Goal: Communication & Community: Ask a question

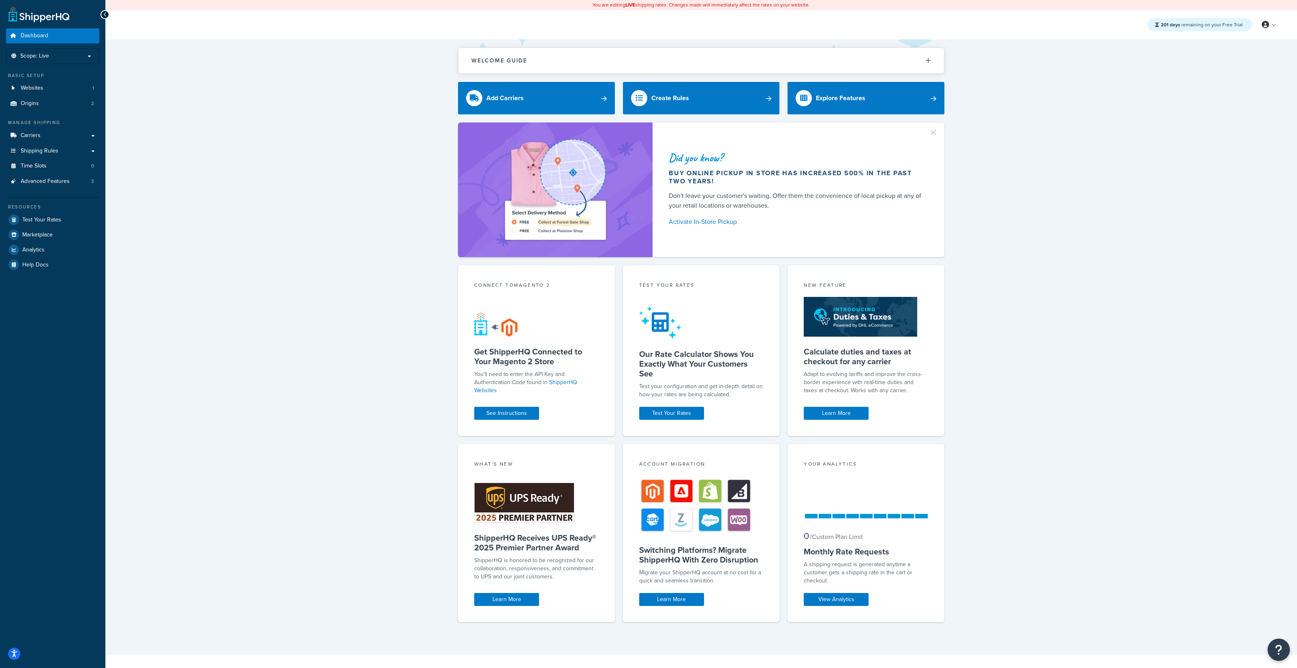
click at [1281, 647] on icon "Open Resource Center" at bounding box center [1279, 649] width 8 height 11
click at [1271, 566] on link "Get Help from Chatbot" at bounding box center [1238, 566] width 84 height 13
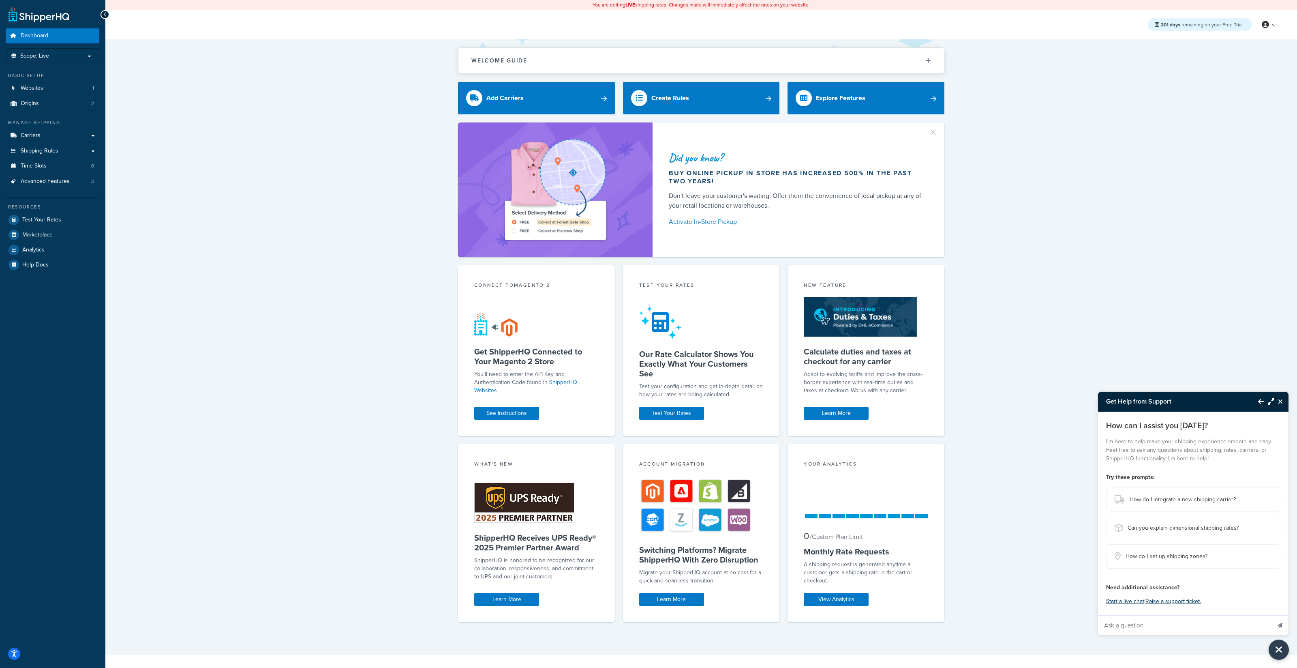
click at [1272, 405] on icon "Maximize Resource Center" at bounding box center [1271, 401] width 6 height 6
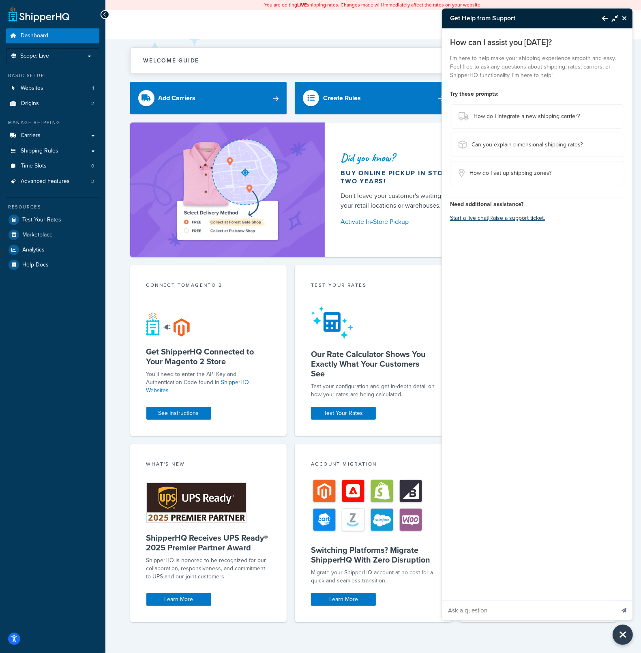
click at [515, 609] on input "Ask a question" at bounding box center [528, 609] width 173 height 19
paste input "Hello, Currently we have our main website www.monarchmetal.com based in the US.…"
type input "Hello, Currently we have our main website www.monarchmetal.com based in the US.…"
click at [615, 600] on button "Send message" at bounding box center [623, 610] width 17 height 20
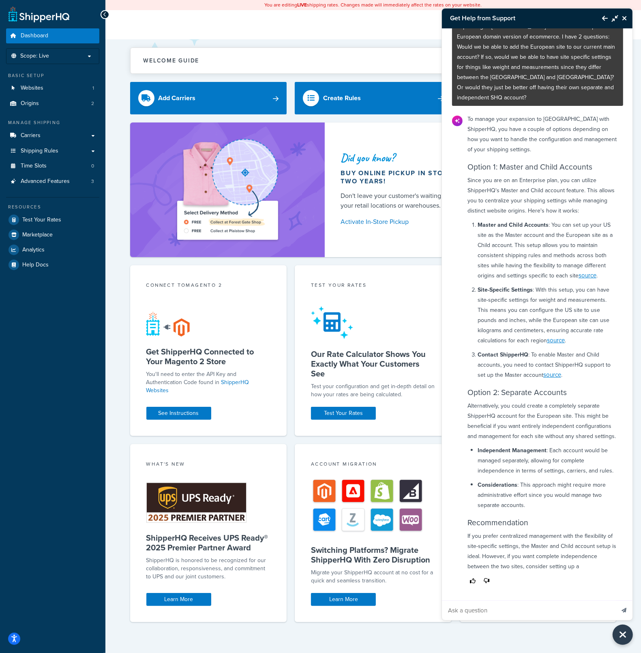
scroll to position [66, 0]
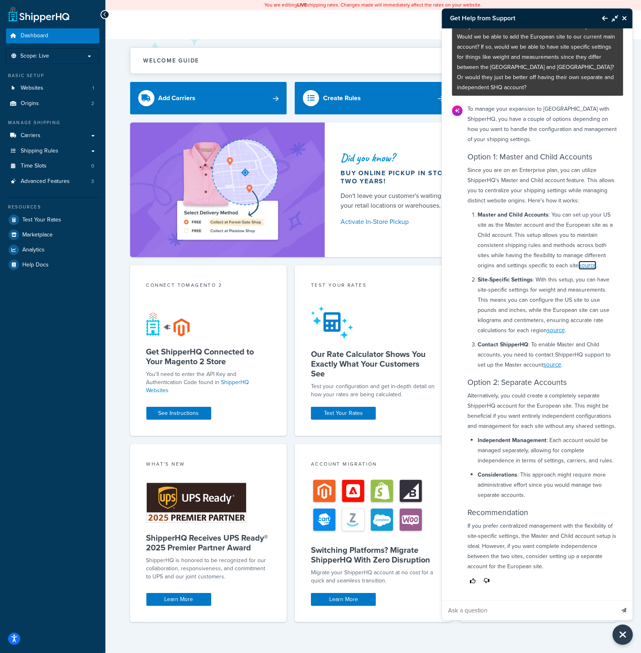
click at [587, 261] on link "source" at bounding box center [588, 265] width 18 height 9
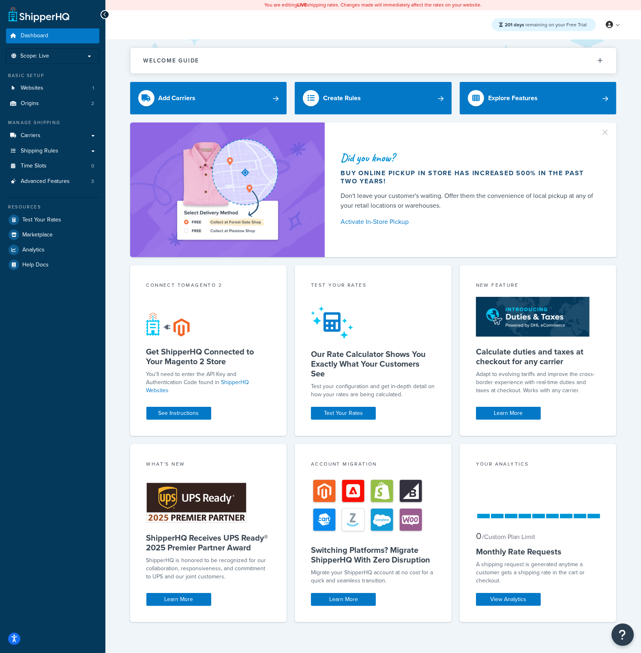
click at [621, 630] on icon "Open Resource Center" at bounding box center [623, 634] width 8 height 11
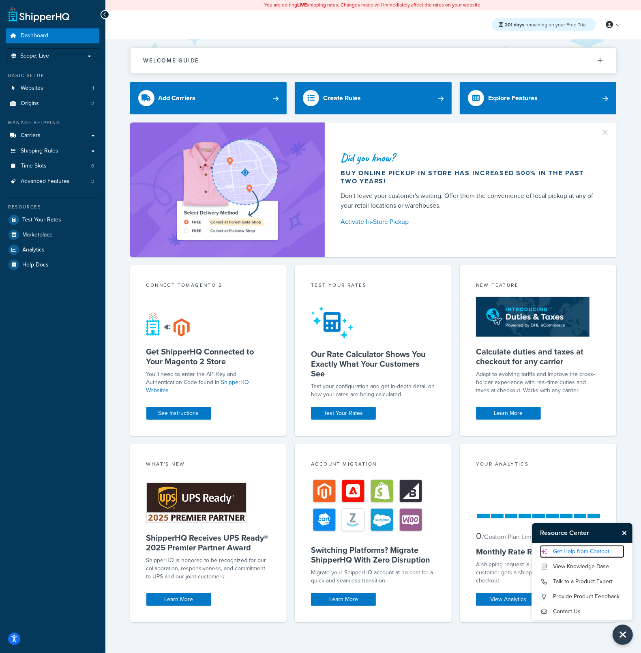
click at [585, 546] on link "Get Help from Chatbot" at bounding box center [582, 551] width 84 height 13
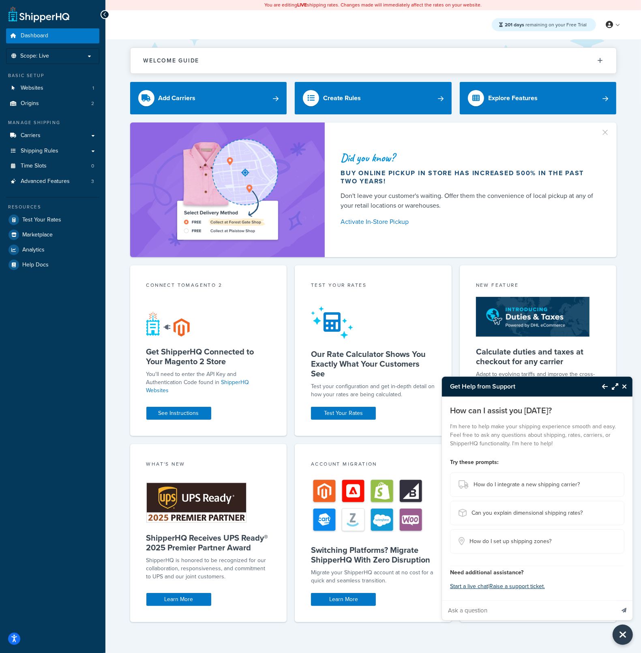
click at [497, 611] on input "Ask a question" at bounding box center [528, 609] width 173 height 19
paste input "Hello, Currently we have our main website www.monarchmetal.com based in the US.…"
type input "Hello, Currently we have our main website www.monarchmetal.com based in the US.…"
click at [624, 608] on icon "Send message" at bounding box center [624, 610] width 5 height 5
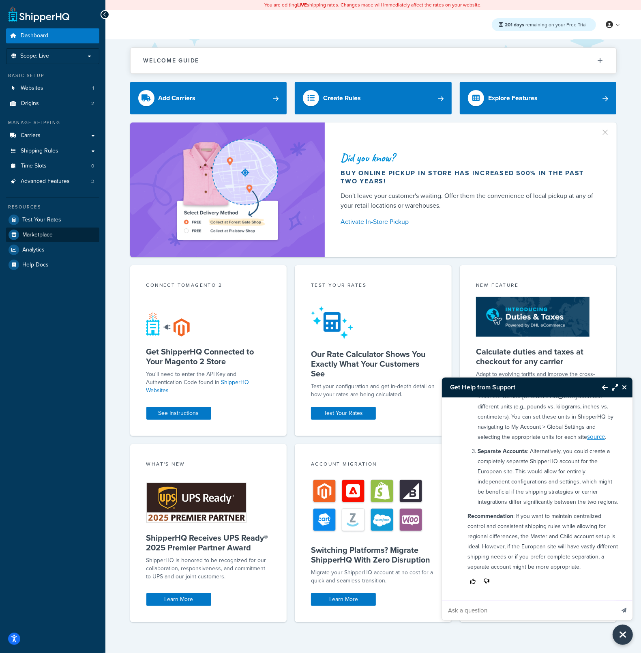
scroll to position [339, 0]
click at [615, 387] on icon "Maximize Resource Center" at bounding box center [615, 387] width 6 height 6
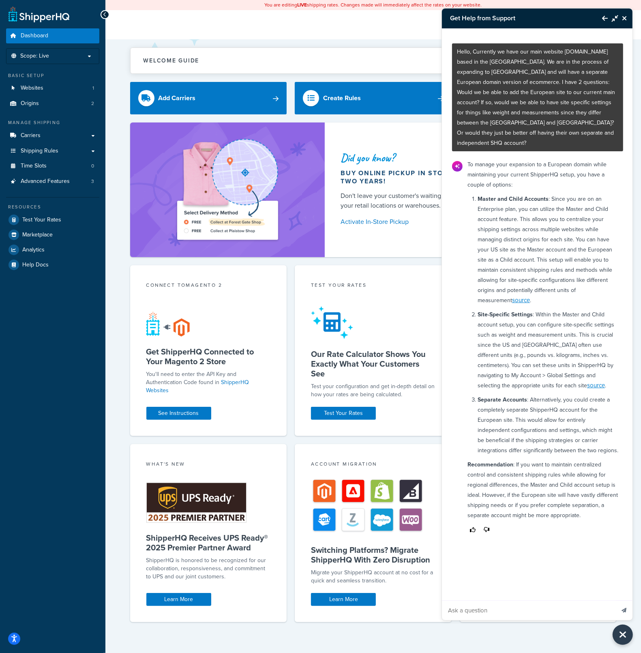
scroll to position [0, 0]
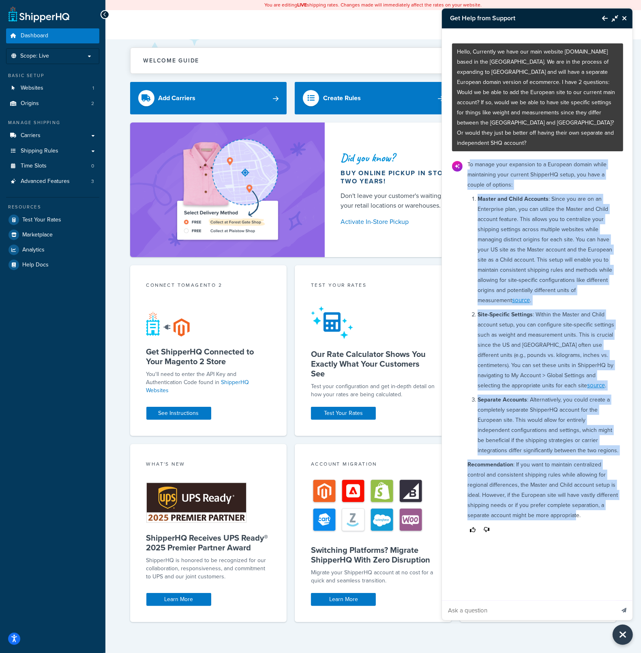
drag, startPoint x: 469, startPoint y: 152, endPoint x: 577, endPoint y: 504, distance: 367.5
click at [577, 504] on div "To manage your expansion to a European domain while maintaining your current Sh…" at bounding box center [543, 347] width 161 height 382
click at [577, 504] on p "Recommendation : If you want to maintain centralized control and consistent shi…" at bounding box center [542, 489] width 151 height 61
drag, startPoint x: 589, startPoint y: 506, endPoint x: 463, endPoint y: 154, distance: 374.4
click at [463, 156] on div "To manage your expansion to a European domain while maintaining your current Sh…" at bounding box center [543, 347] width 161 height 382
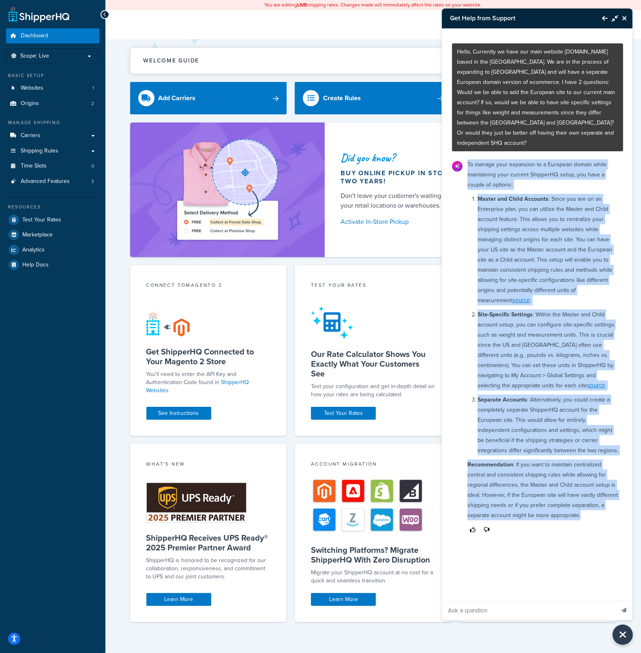
copy div "To manage your expansion to a European domain while maintaining your current Sh…"
click at [518, 286] on p "Master and Child Accounts : Since you are on an Enterprise plan, you can utiliz…" at bounding box center [548, 249] width 141 height 111
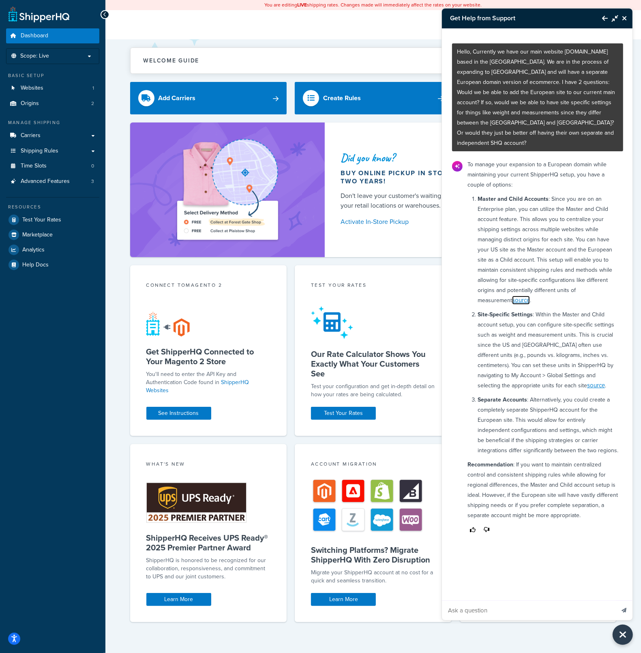
click at [512, 296] on link "source" at bounding box center [521, 300] width 18 height 9
click at [587, 381] on link "source" at bounding box center [596, 385] width 18 height 9
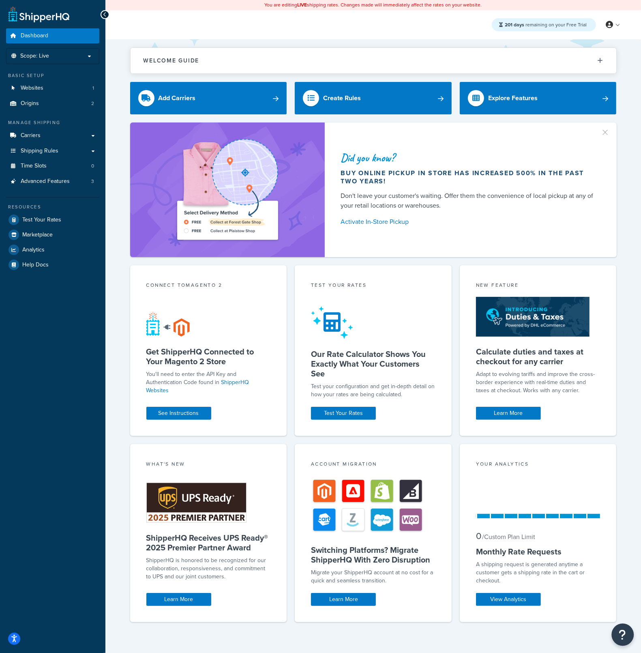
click at [618, 632] on button "Open Resource Center" at bounding box center [623, 635] width 22 height 22
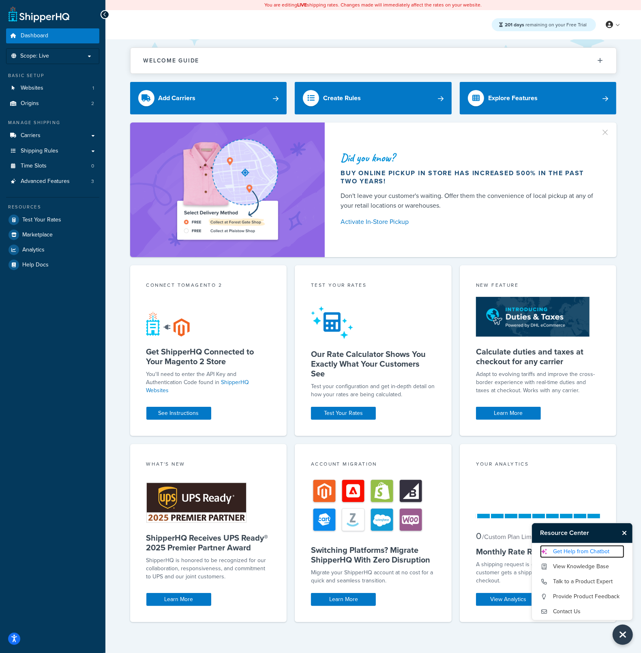
click at [581, 552] on link "Get Help from Chatbot" at bounding box center [582, 551] width 84 height 13
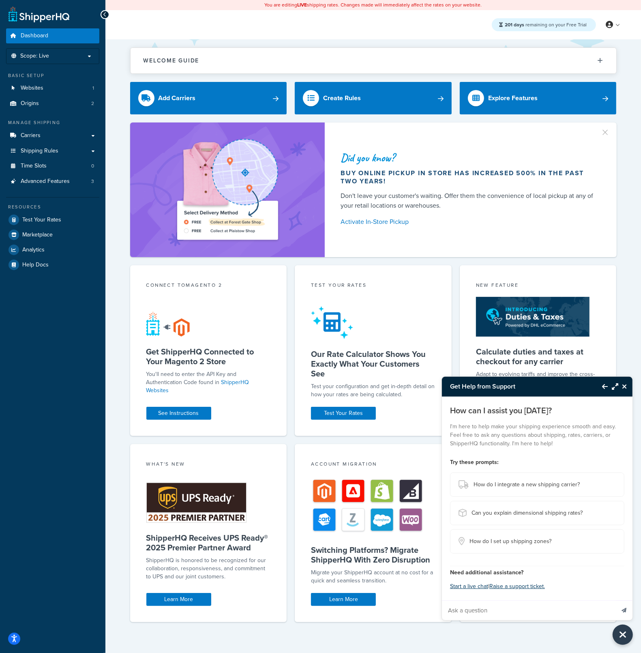
click at [558, 608] on input "Ask a question" at bounding box center [528, 609] width 173 height 19
paste input "Hi Brad, If we are getting live rates through ShipperHQ, will estimated transit…"
type input "Hi Brad, If we are getting live rates through ShipperHQ, will estimated transit…"
click at [624, 608] on icon "Send message" at bounding box center [624, 610] width 5 height 5
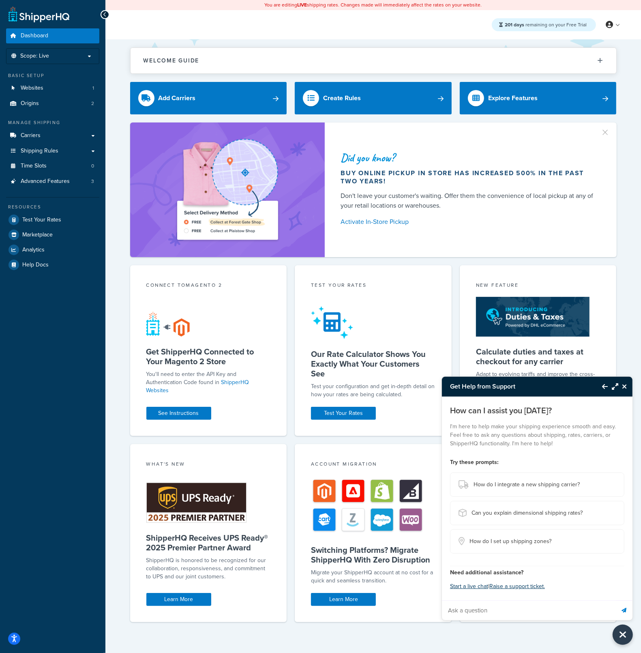
scroll to position [0, 0]
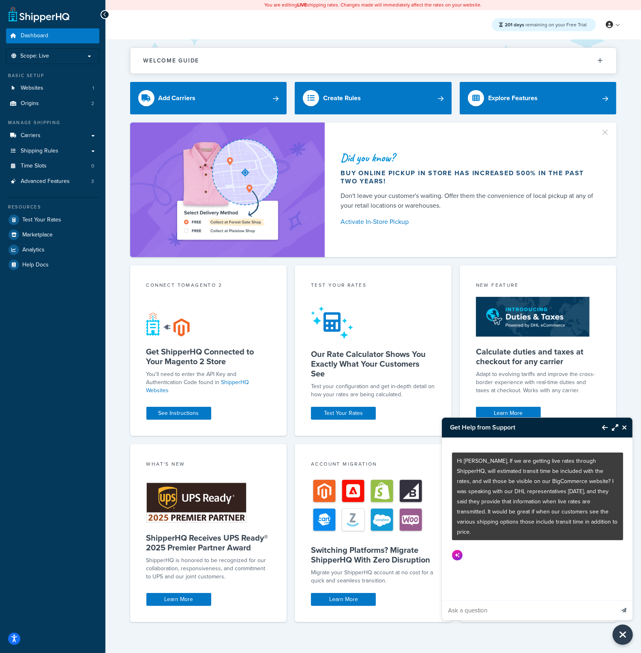
click at [617, 433] on button "Maximize Resource Center" at bounding box center [613, 427] width 11 height 19
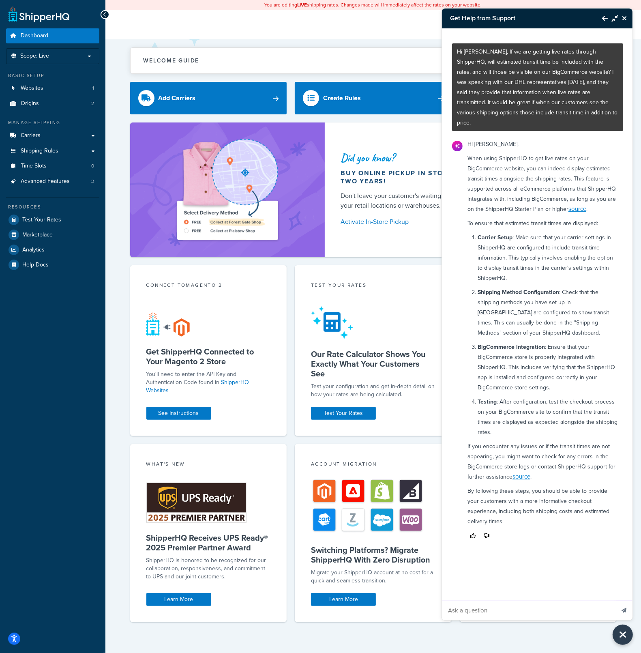
click at [574, 204] on link "source" at bounding box center [577, 208] width 18 height 9
click at [627, 18] on icon "Close Resource Center" at bounding box center [624, 18] width 5 height 6
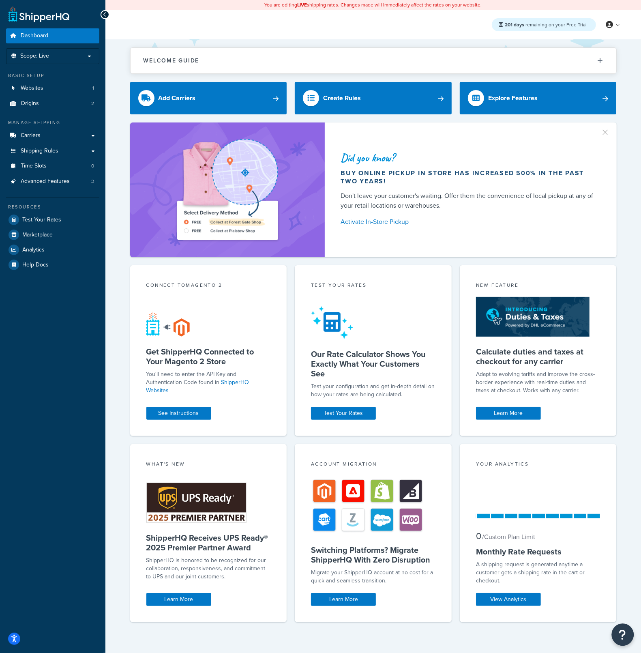
click at [628, 631] on button "Open Resource Center" at bounding box center [623, 635] width 22 height 22
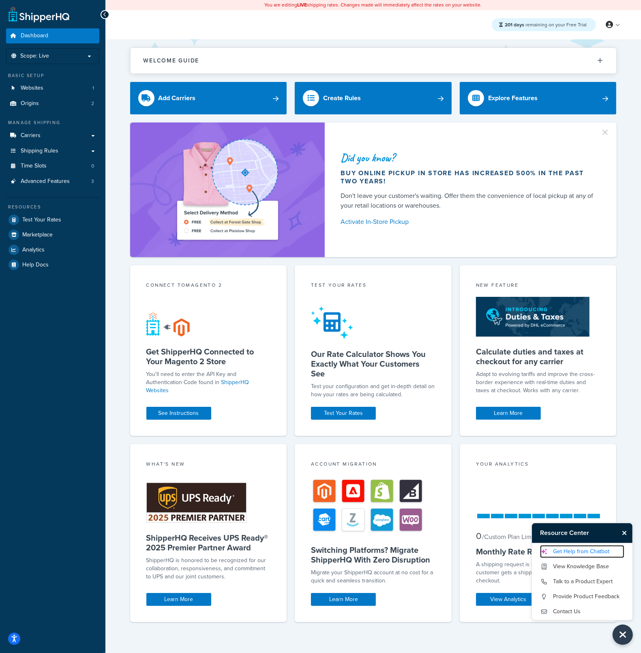
click at [587, 550] on link "Get Help from Chatbot" at bounding box center [582, 551] width 84 height 13
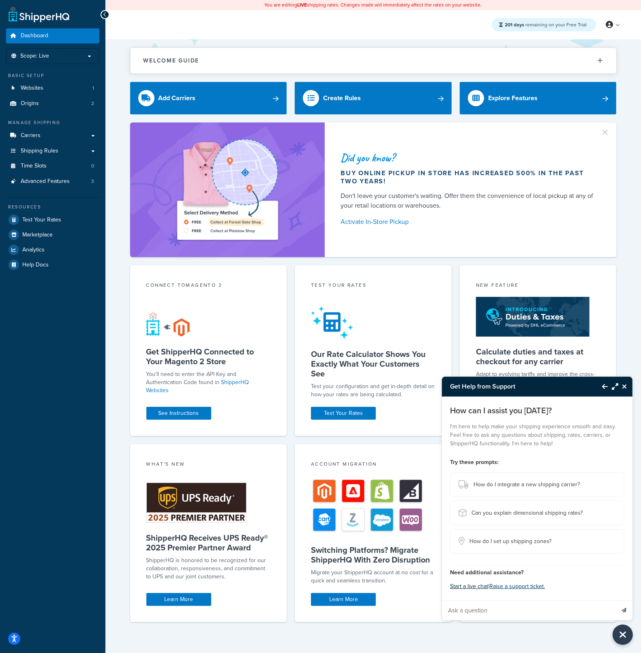
click at [471, 586] on button "Start a live chat" at bounding box center [469, 586] width 38 height 11
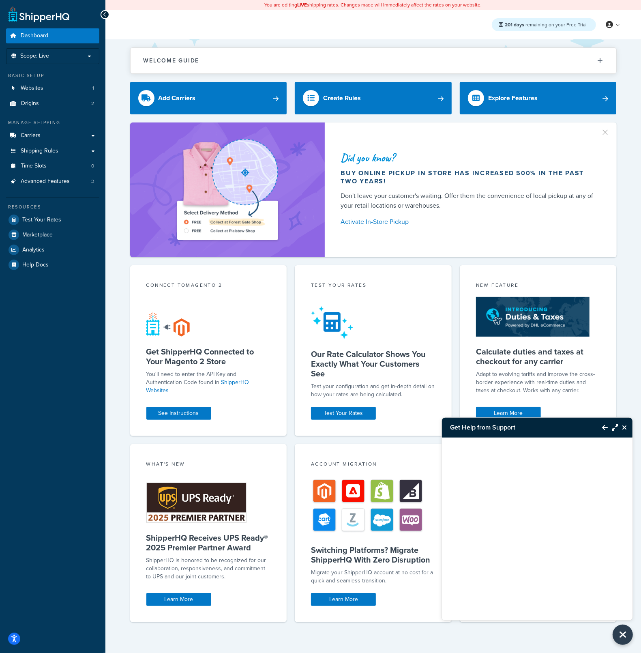
click at [606, 429] on icon "Back to Resource Center" at bounding box center [605, 427] width 6 height 6
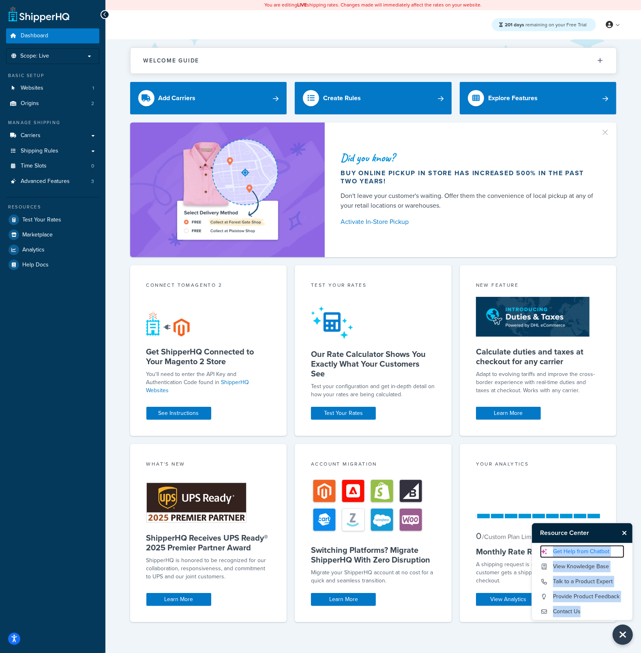
click at [608, 551] on link "Get Help from Chatbot" at bounding box center [582, 551] width 84 height 13
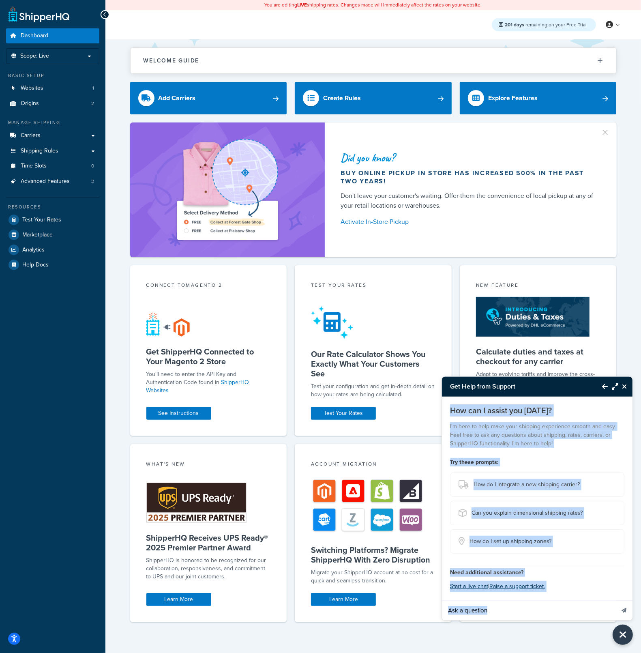
click at [574, 616] on input "Ask a question" at bounding box center [528, 609] width 173 height 19
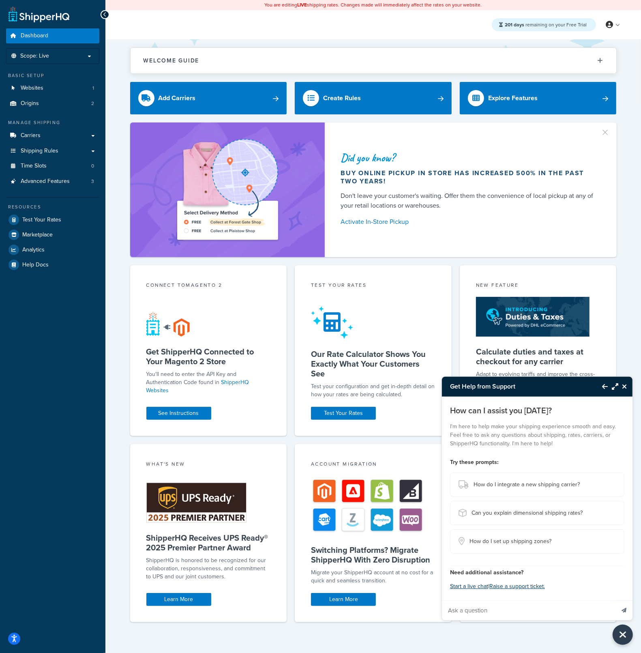
paste input "We are considering using UPS Global Checkout and want to know if this is someth…"
type input "We are considering using UPS Global Checkout and want to know if this is someth…"
click at [626, 613] on button "Send message" at bounding box center [623, 610] width 17 height 20
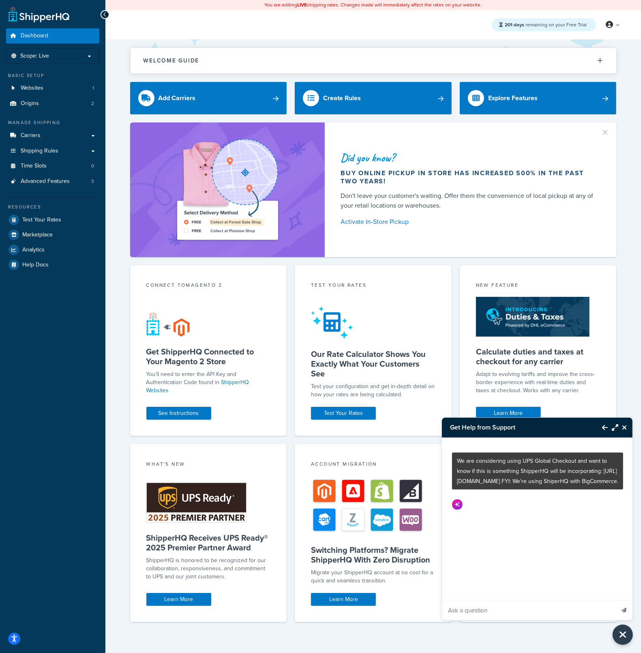
click at [613, 426] on icon "Maximize Resource Center" at bounding box center [615, 427] width 6 height 6
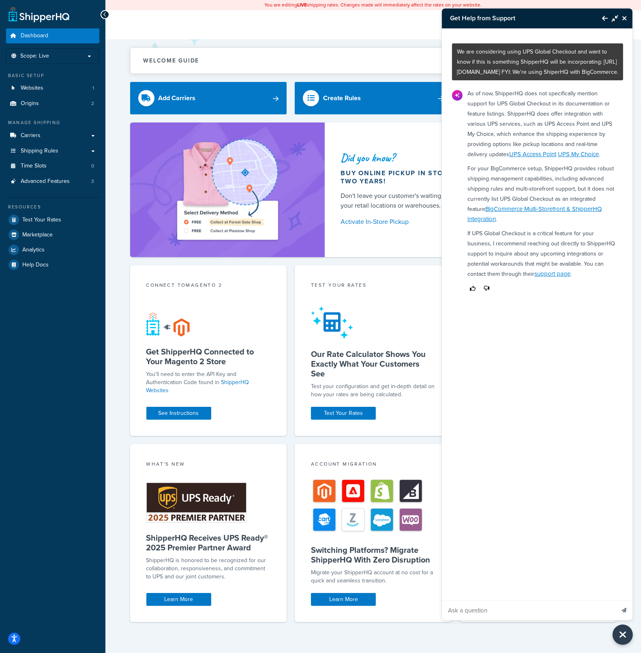
click at [604, 19] on icon "Back to Resource Center" at bounding box center [605, 18] width 6 height 6
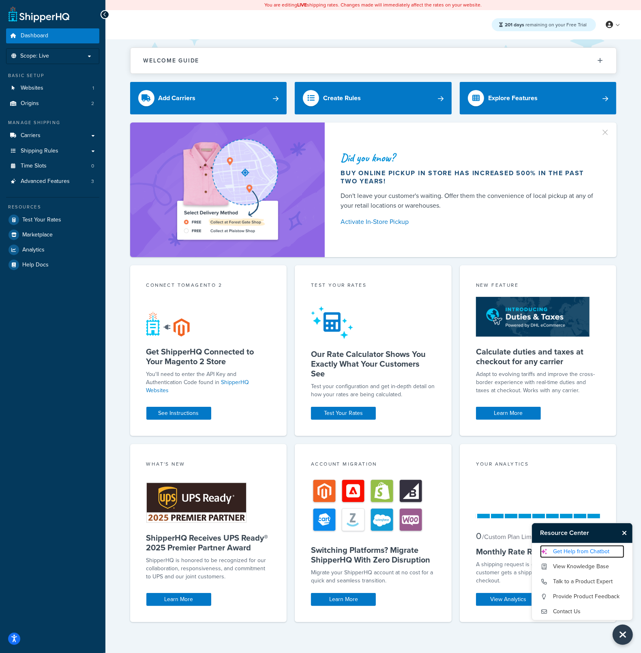
click at [588, 552] on link "Get Help from Chatbot" at bounding box center [582, 551] width 84 height 13
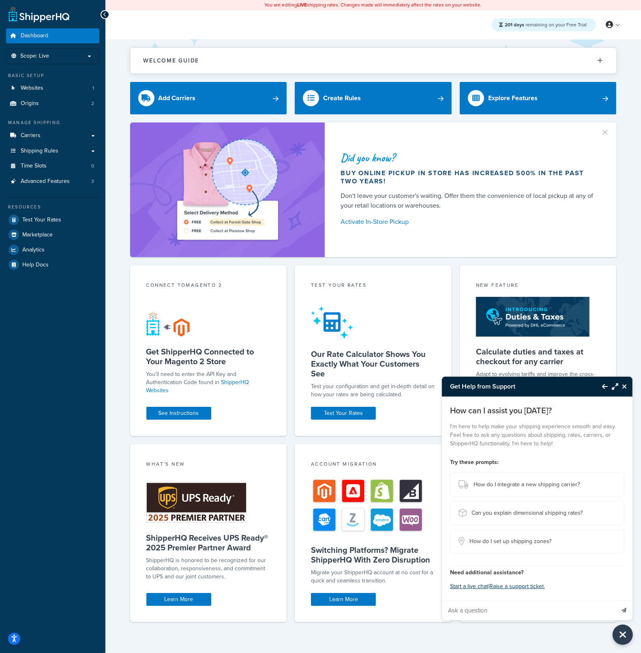
click at [526, 608] on input "Ask a question" at bounding box center [528, 609] width 173 height 19
paste input "Hi ShipperHQ Support Team, I am reaching out regarding an issue we’ve encounter…"
type input "Hi ShipperHQ Support Team, I am reaching out regarding an issue we’ve encounter…"
click at [628, 606] on button "Send message" at bounding box center [623, 610] width 17 height 20
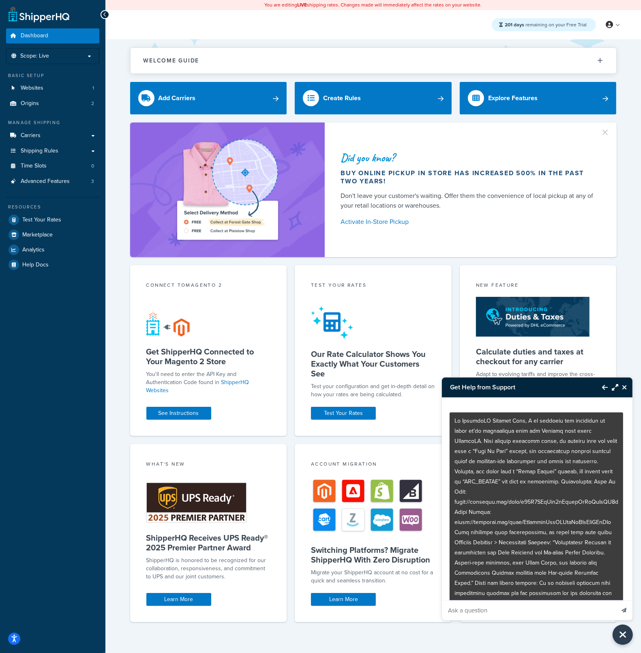
scroll to position [76, 0]
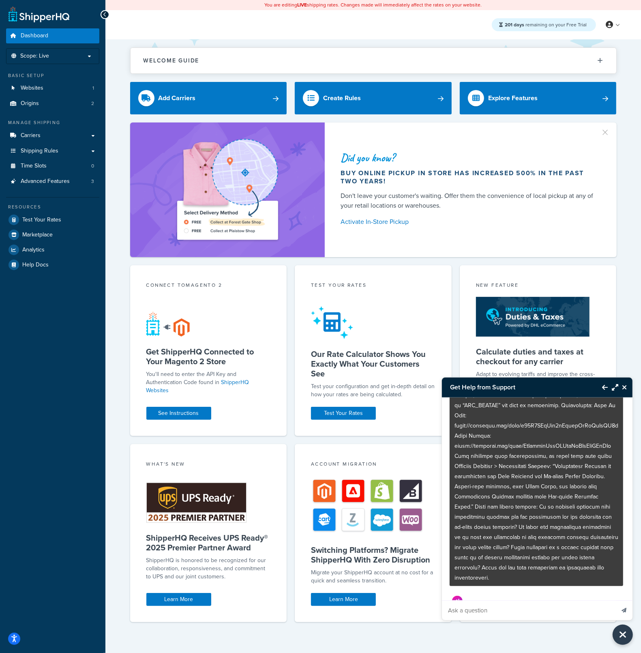
click at [615, 388] on icon "Maximize Resource Center" at bounding box center [615, 387] width 6 height 6
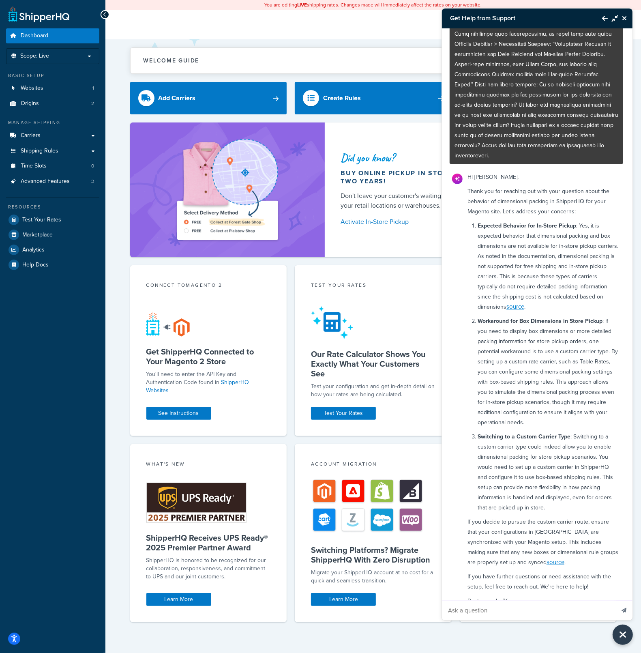
scroll to position [144, 0]
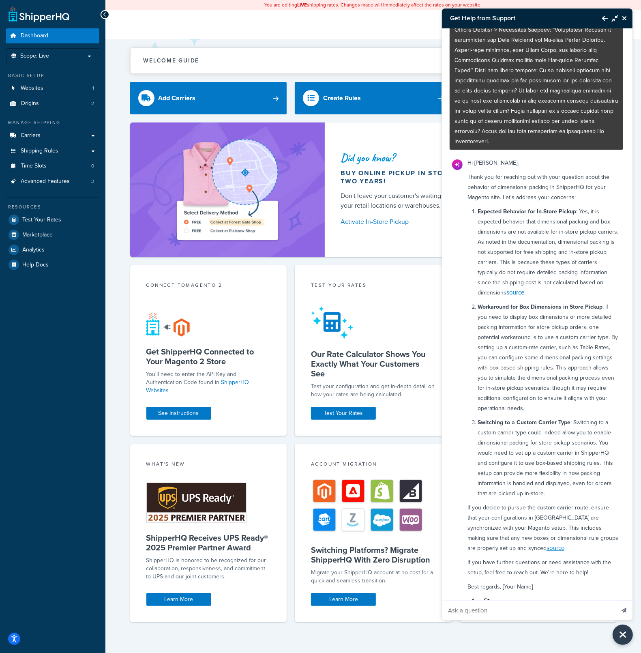
click at [524, 288] on link "source" at bounding box center [515, 292] width 18 height 9
click at [530, 609] on input "Ask a question" at bounding box center [528, 609] width 173 height 19
type input "H"
type input "How would I make a table rate carrier behave as in store pickup?"
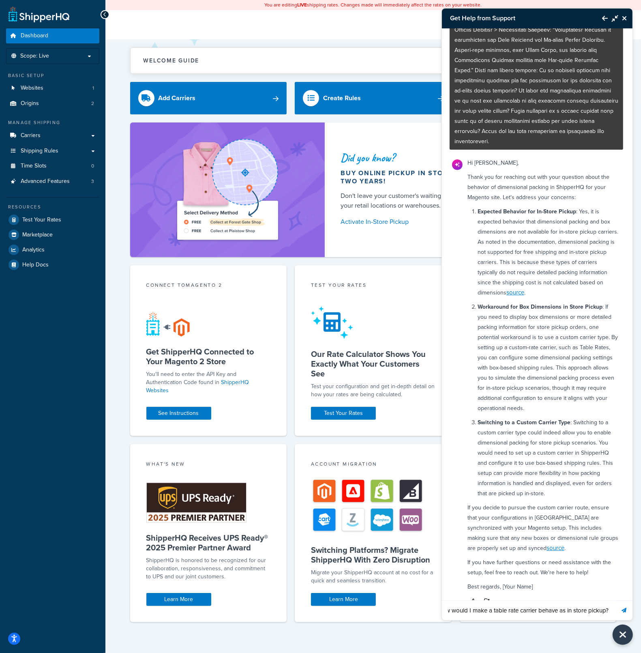
click at [615, 600] on button "Send message" at bounding box center [623, 610] width 17 height 20
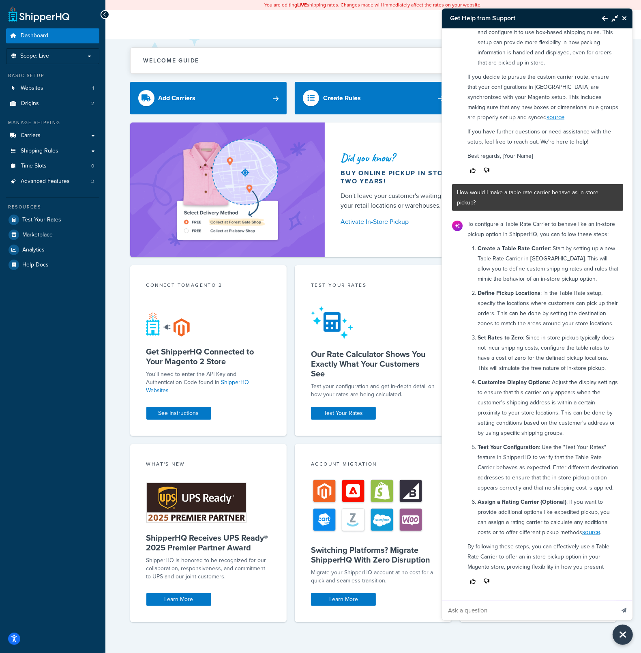
scroll to position [607, 0]
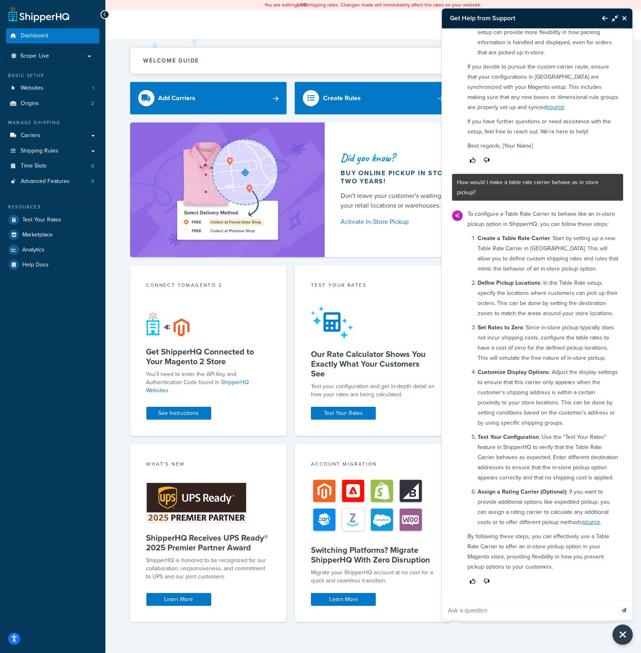
click at [603, 17] on icon "Back to Resource Center" at bounding box center [605, 18] width 6 height 6
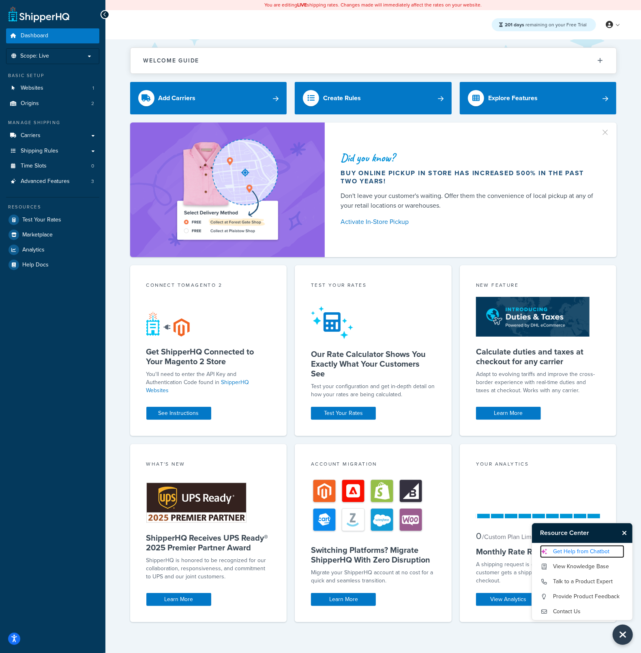
click at [609, 553] on link "Get Help from Chatbot" at bounding box center [582, 551] width 84 height 13
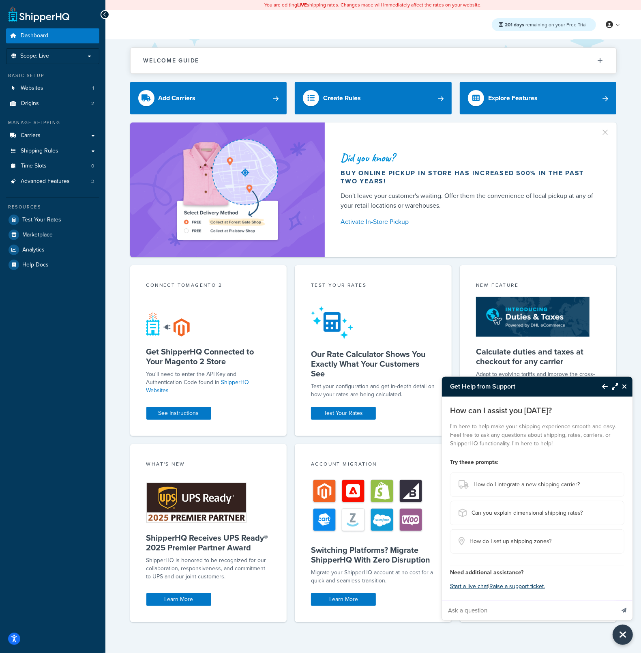
click at [616, 384] on button "Maximize Resource Center" at bounding box center [613, 386] width 11 height 19
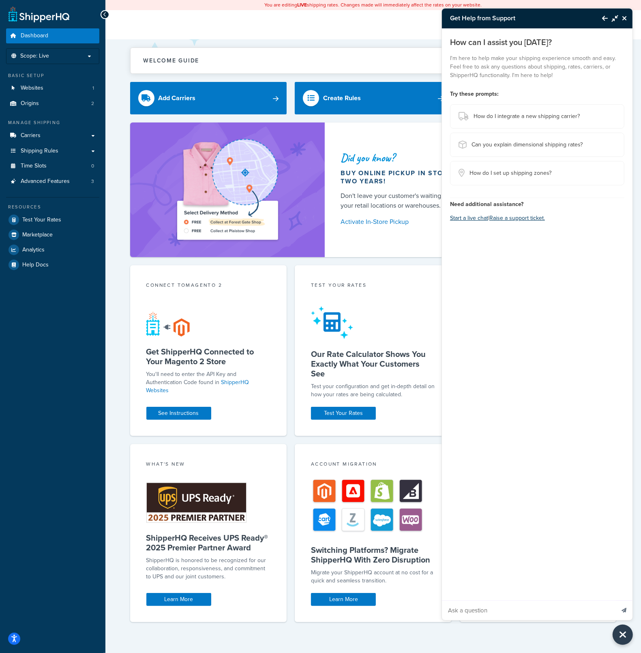
click at [568, 613] on input "Ask a question" at bounding box center [528, 609] width 173 height 19
paste input "I contacted you all about a year ago to see if you had a feature (or one planne…"
type input "I contacted you all about a year ago to see if you had a feature (or one planne…"
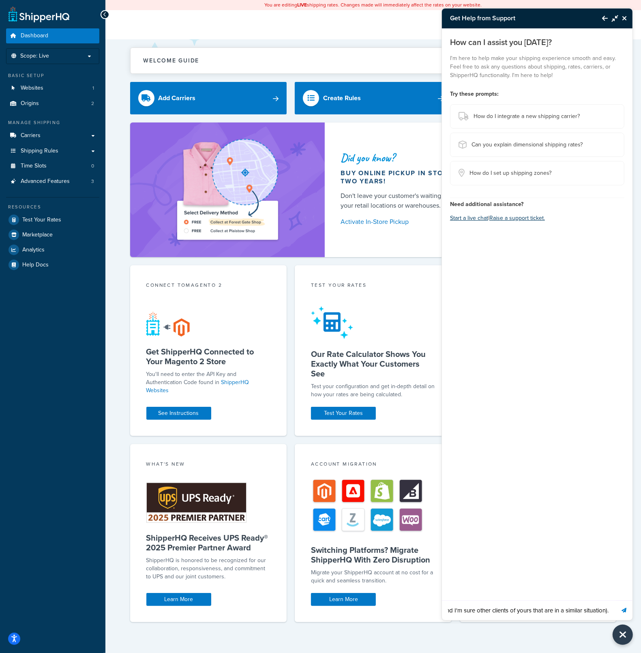
scroll to position [0, 0]
click at [621, 610] on button "Send message" at bounding box center [623, 610] width 17 height 20
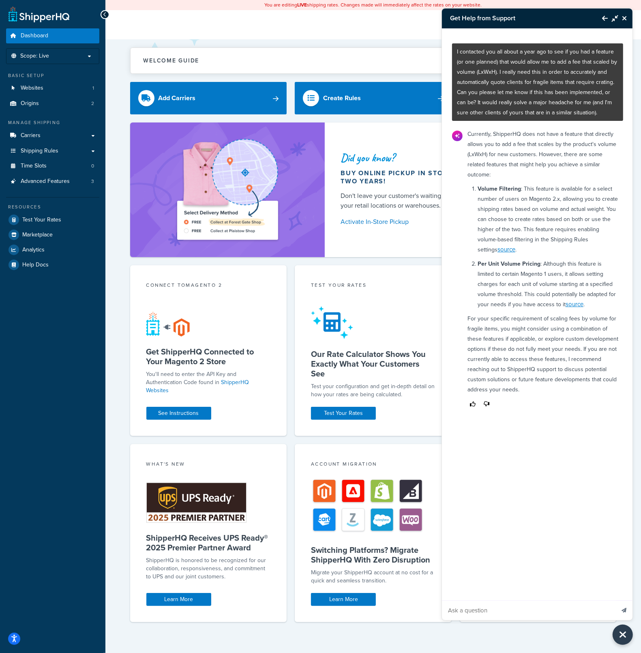
click at [515, 245] on link "source" at bounding box center [506, 249] width 18 height 9
click at [600, 247] on ol "Volume Filtering : This feature is available for a select number of users on Ma…" at bounding box center [548, 247] width 141 height 126
click at [515, 245] on link "source" at bounding box center [506, 249] width 18 height 9
click at [607, 18] on icon "Back to Resource Center" at bounding box center [605, 18] width 6 height 6
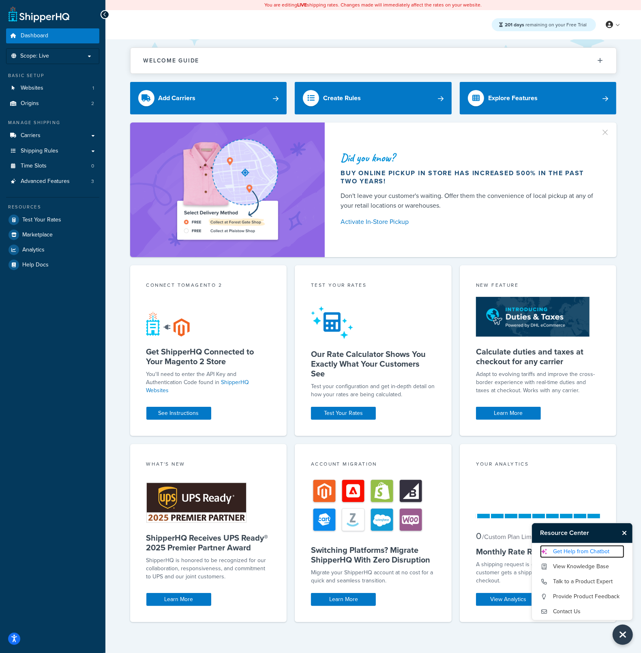
click at [598, 550] on link "Get Help from Chatbot" at bounding box center [582, 551] width 84 height 13
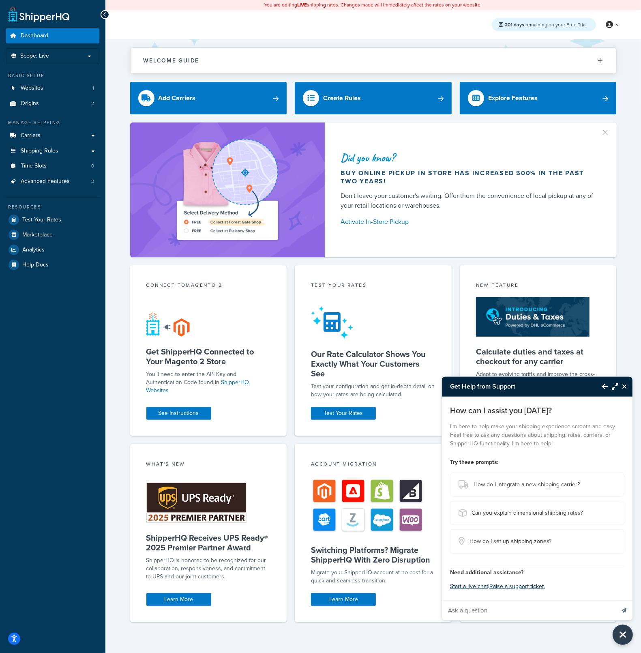
click at [545, 610] on input "Ask a question" at bounding box center [528, 609] width 173 height 19
paste input "Hi, we use your shipping matrix module for defining the shipping costs in our c…"
type input "Hi, we use your shipping matrix module for defining the shipping costs in our c…"
click at [615, 600] on button "Send message" at bounding box center [623, 610] width 17 height 20
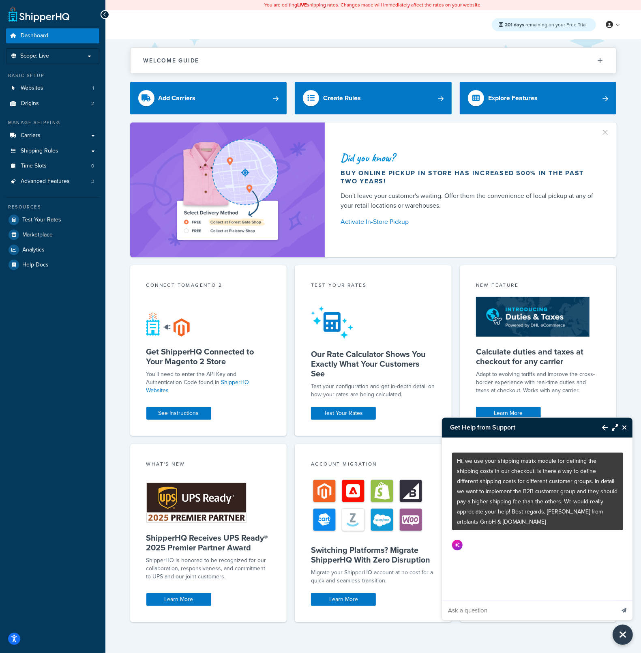
scroll to position [0, 0]
click at [615, 432] on button "Maximize Resource Center" at bounding box center [613, 427] width 11 height 19
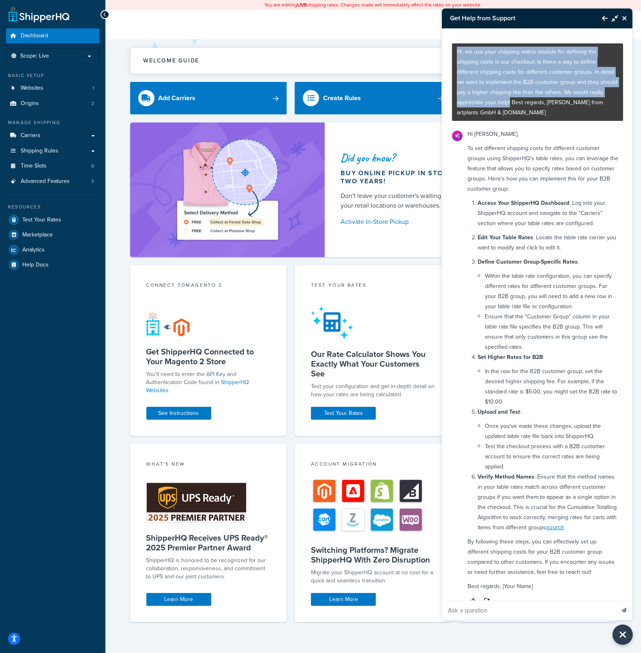
drag, startPoint x: 457, startPoint y: 52, endPoint x: 541, endPoint y: 98, distance: 95.5
click at [541, 98] on p "Hi, we use your shipping matrix module for defining the shipping costs in our c…" at bounding box center [537, 82] width 161 height 71
copy p "Hi, we use your shipping matrix module for defining the shipping costs in our c…"
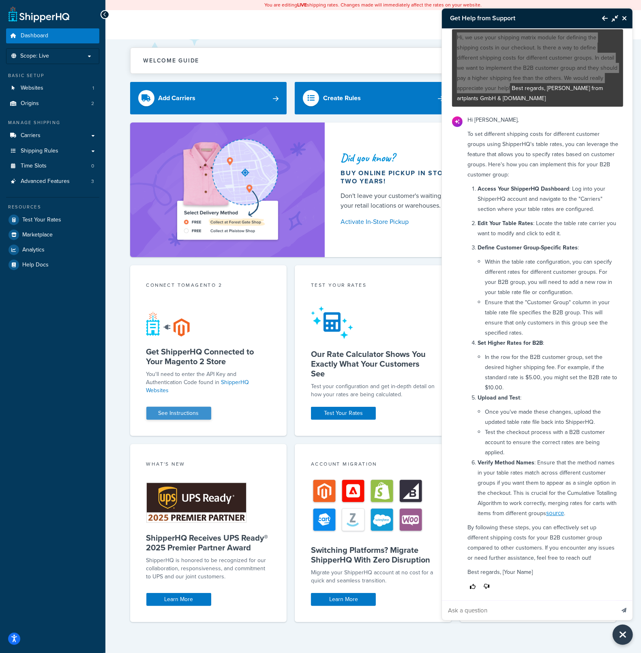
scroll to position [30, 0]
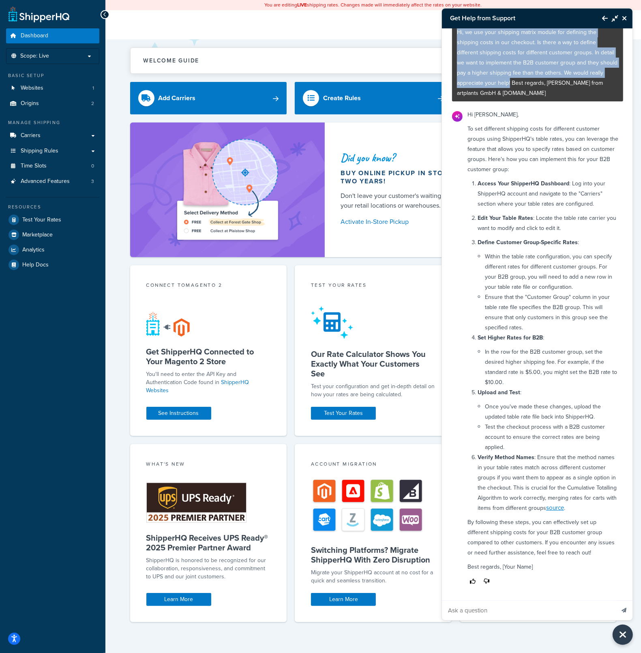
click at [605, 18] on icon "Back to Resource Center" at bounding box center [605, 18] width 6 height 6
click at [605, 18] on div "201 days remaining on your Free Trial Get Help from Support Hi, we use your shi…" at bounding box center [373, 24] width 536 height 29
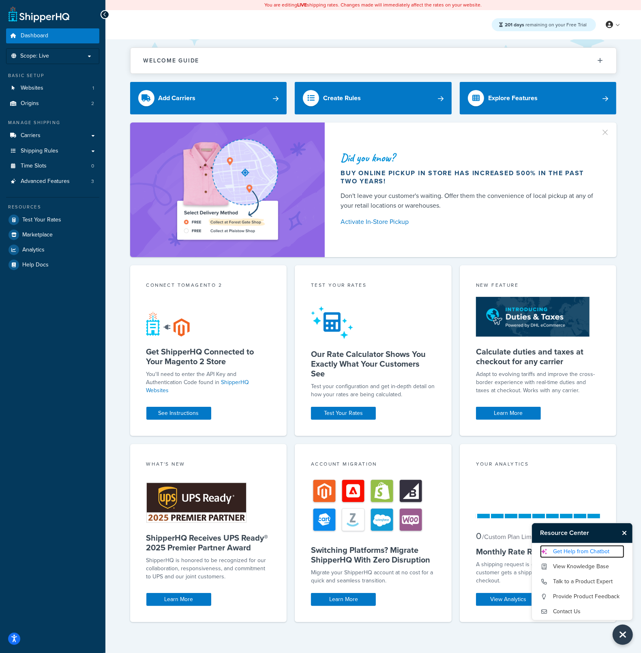
click at [577, 551] on link "Get Help from Chatbot" at bounding box center [582, 551] width 84 height 13
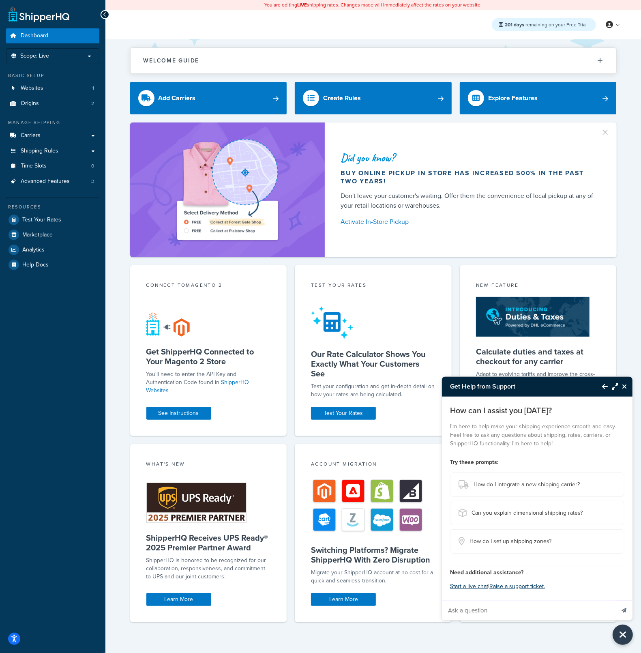
click at [538, 619] on input "Ask a question" at bounding box center [528, 609] width 173 height 19
paste input "I'd like to know if there is a way to set up, under delivery date & time, a dat…"
type input "I'd like to know if there is a way to set up, under delivery date & time, a dat…"
click at [624, 607] on button "Send message" at bounding box center [623, 610] width 17 height 20
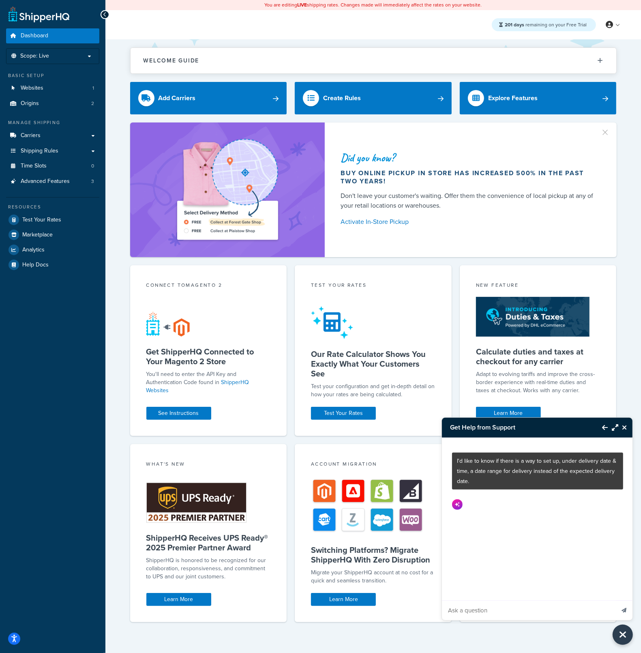
scroll to position [0, 0]
click at [613, 429] on icon "Maximize Resource Center" at bounding box center [615, 427] width 6 height 6
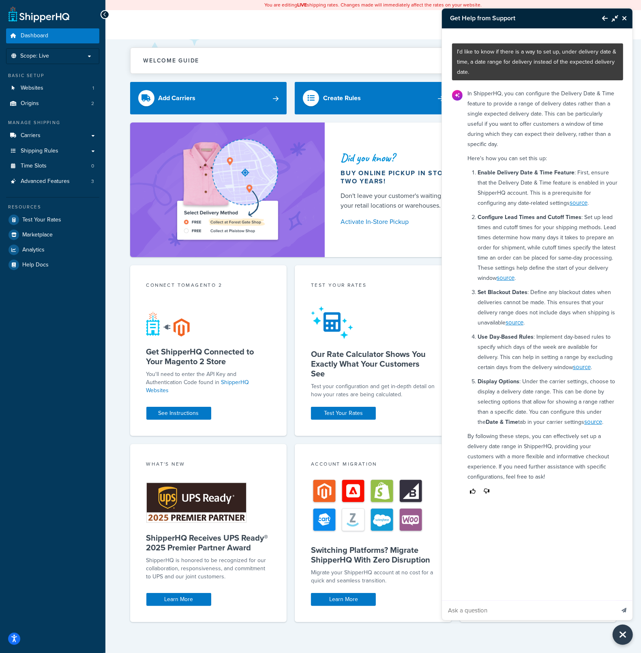
click at [512, 273] on link "source" at bounding box center [506, 277] width 18 height 9
click at [604, 21] on icon "Back to Resource Center" at bounding box center [605, 18] width 6 height 6
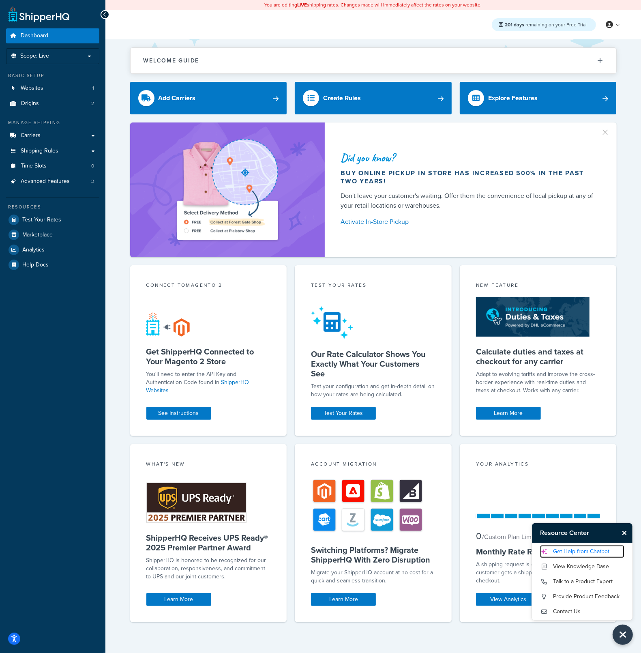
click at [572, 546] on link "Get Help from Chatbot" at bounding box center [582, 551] width 84 height 13
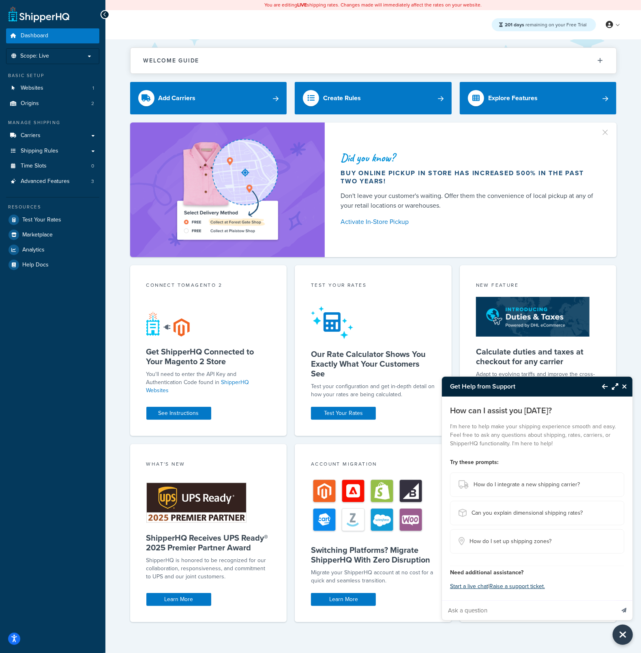
click at [556, 609] on input "Ask a question" at bounding box center [528, 609] width 173 height 19
paste input "We are receiving complaints from customers that the tracking links within the s…"
type input "We are receiving complaints from customers that the tracking links within the s…"
click at [628, 609] on button "Send message" at bounding box center [623, 610] width 17 height 20
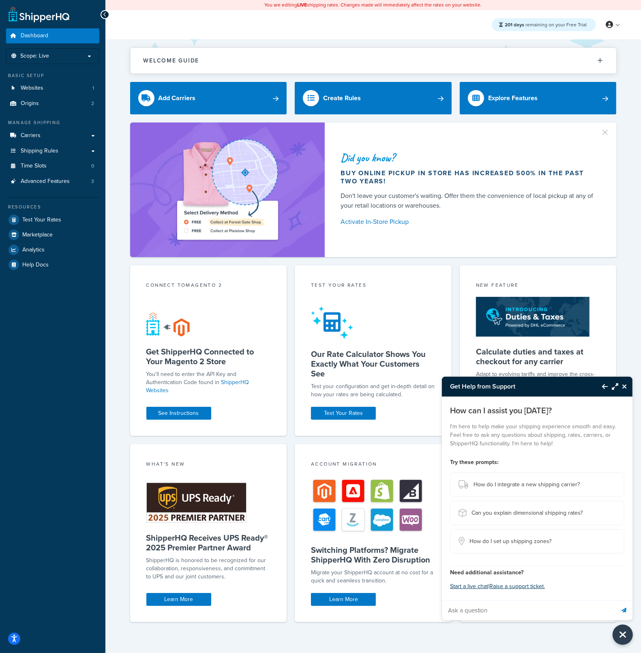
scroll to position [0, 0]
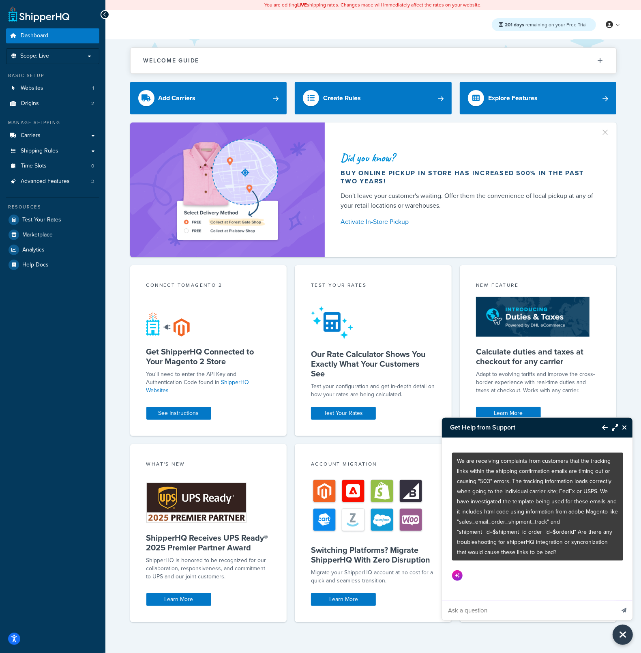
click at [616, 426] on icon "Maximize Resource Center" at bounding box center [615, 427] width 6 height 6
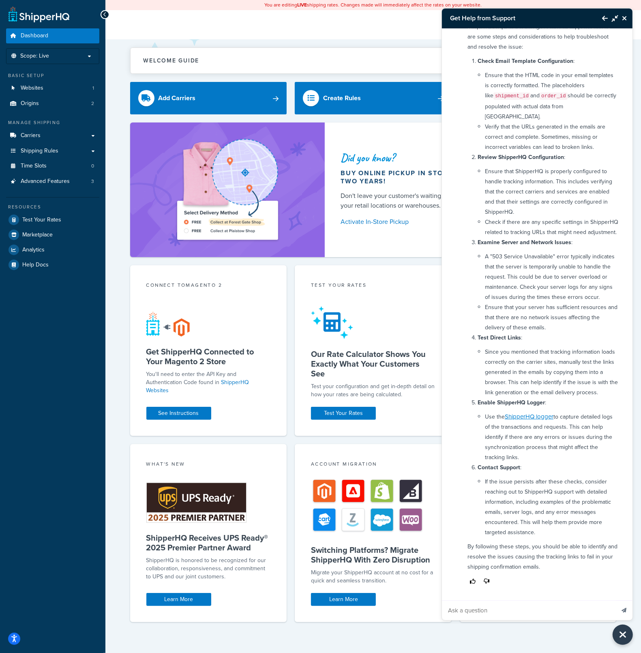
scroll to position [199, 0]
click at [604, 18] on icon "Back to Resource Center" at bounding box center [605, 18] width 6 height 6
click at [604, 18] on div "201 days remaining on your Free Trial Get Help from Support We are receiving co…" at bounding box center [373, 24] width 536 height 29
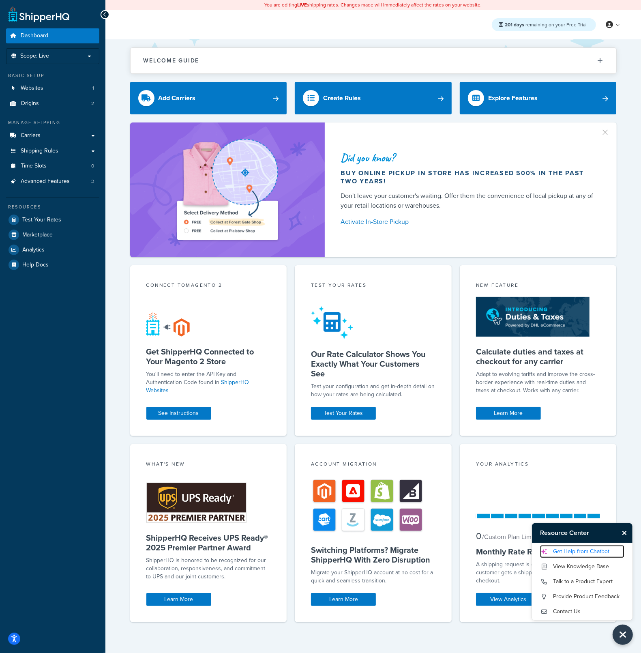
click at [589, 547] on link "Get Help from Chatbot" at bounding box center [582, 551] width 84 height 13
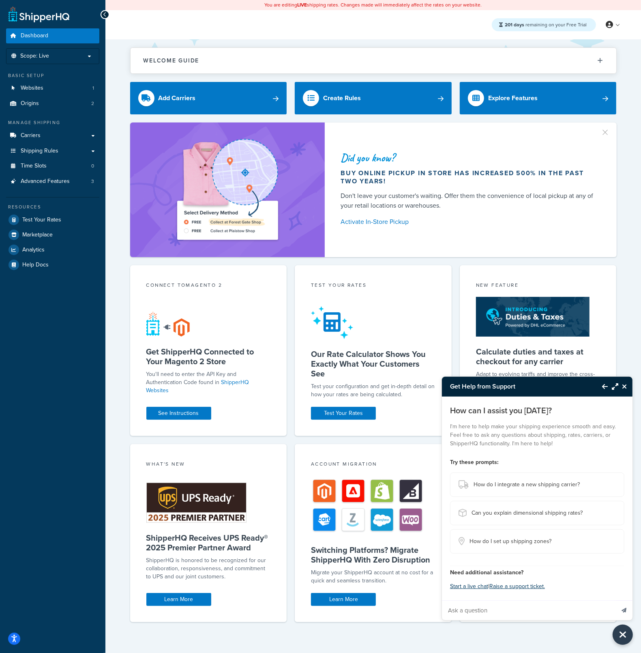
click at [557, 605] on input "Ask a question" at bounding box center [528, 609] width 173 height 19
paste input "After updating our shipping rules last week, we have a major issue this morning…"
type input "After updating our shipping rules last week, we have a major issue this morning…"
click at [622, 611] on icon "Send message" at bounding box center [624, 610] width 5 height 5
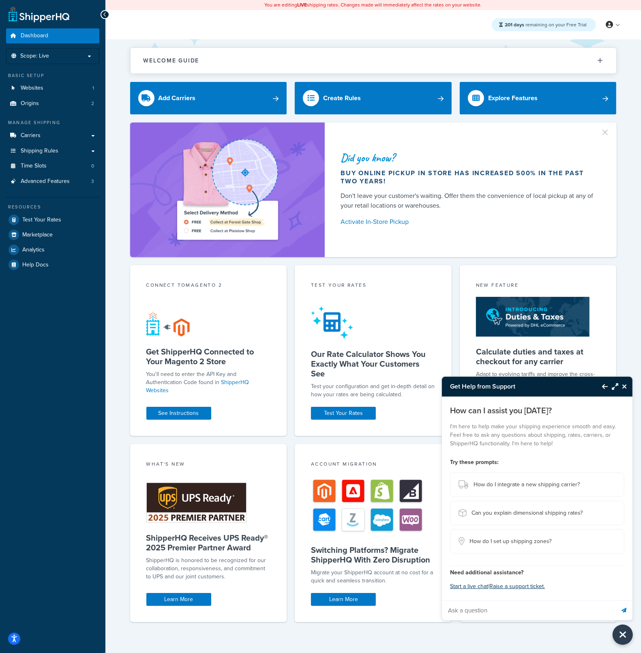
scroll to position [0, 0]
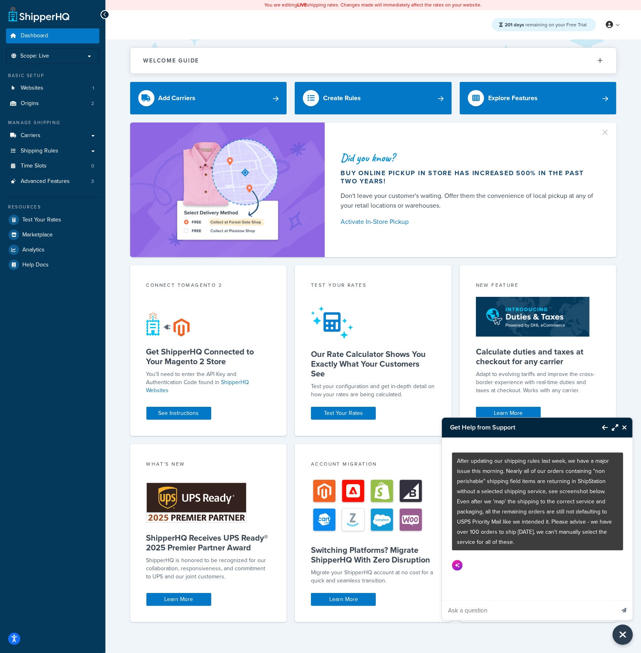
click at [616, 426] on icon "Maximize Resource Center" at bounding box center [615, 427] width 6 height 6
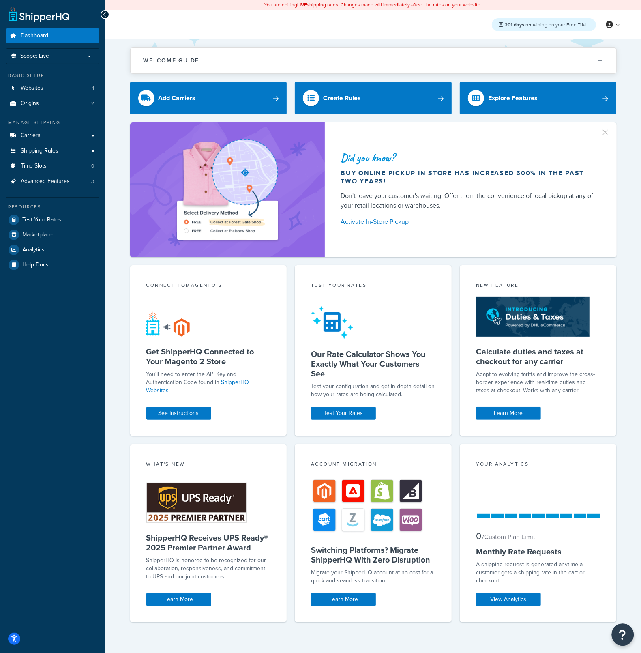
click at [623, 638] on icon "Open Resource Center" at bounding box center [623, 634] width 8 height 11
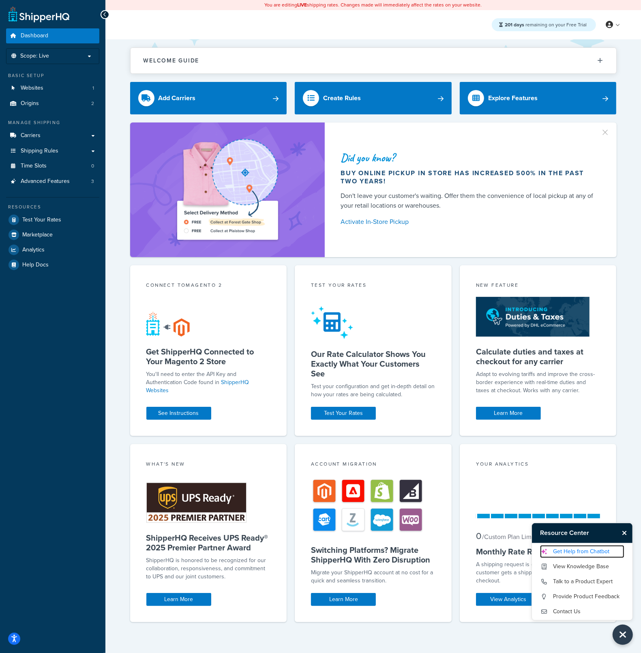
click at [584, 551] on link "Get Help from Chatbot" at bounding box center [582, 551] width 84 height 13
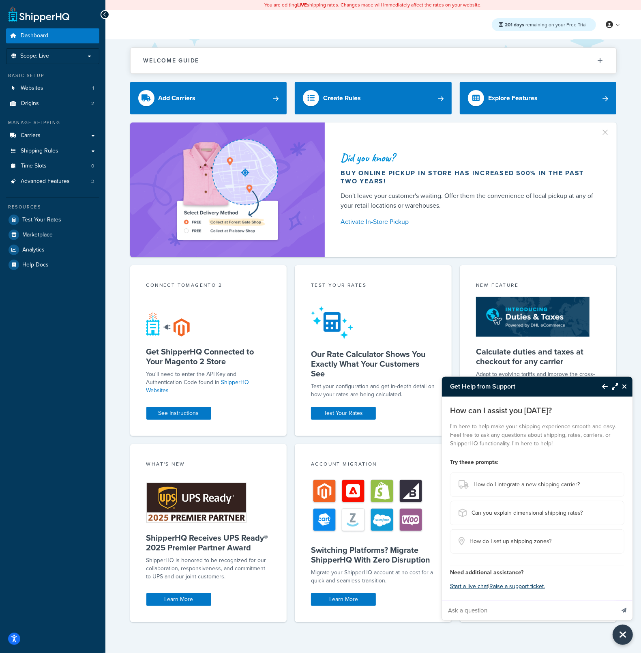
click at [543, 613] on input "Ask a question" at bounding box center [528, 609] width 173 height 19
paste input "After updating our shipping rules last week, we have a major issue this morning…"
type input "After updating our shipping rules last week, we have a major issue this morning…"
click at [626, 612] on button "Send message" at bounding box center [623, 610] width 17 height 20
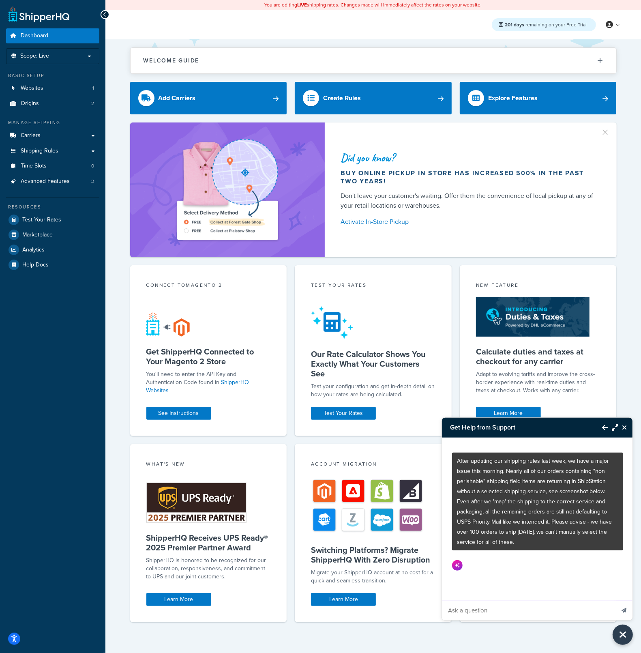
scroll to position [0, 0]
click at [615, 428] on icon "Maximize Resource Center" at bounding box center [615, 427] width 6 height 6
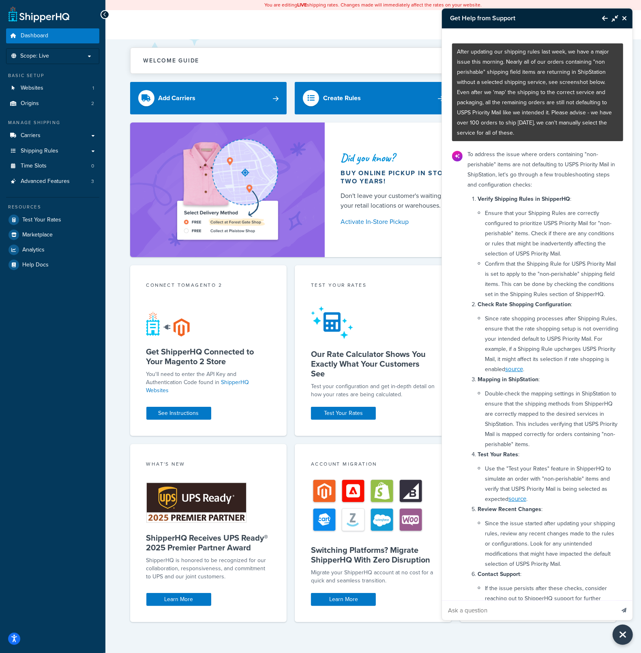
scroll to position [128, 0]
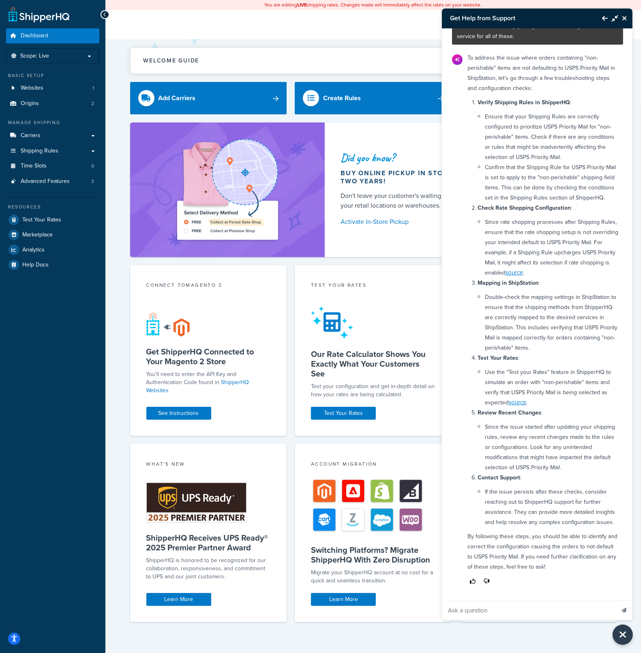
click at [555, 612] on input "Ask a question" at bounding box center [528, 609] width 173 height 19
type input "I also recently added estimated delivery date to display in the shipping methods"
click at [615, 600] on button "Send message" at bounding box center [623, 610] width 17 height 20
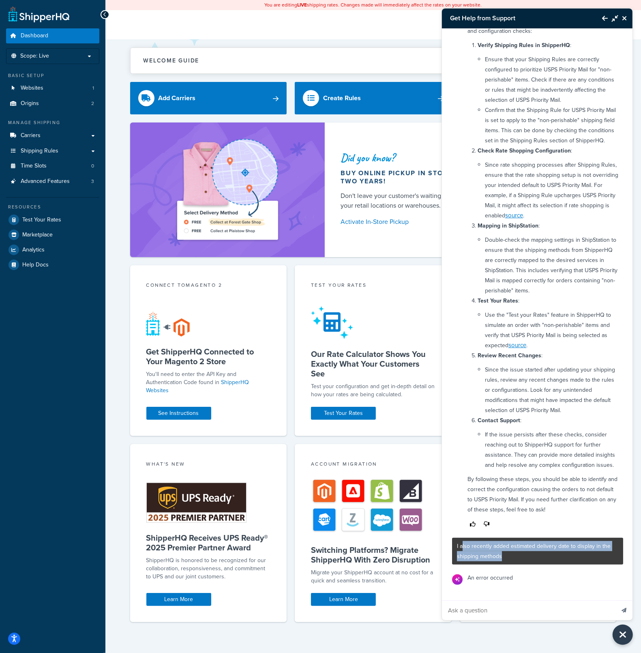
scroll to position [2, 0]
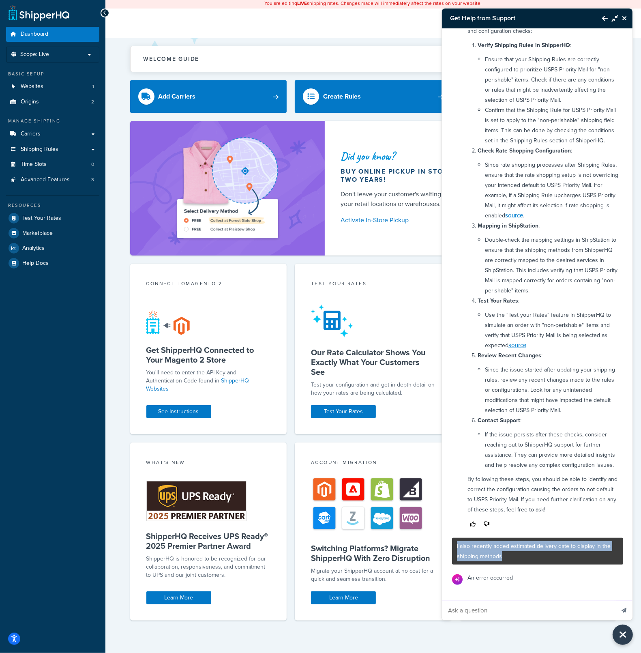
drag, startPoint x: 515, startPoint y: 560, endPoint x: 451, endPoint y: 543, distance: 66.2
click at [451, 543] on div "After updating our shipping rules last week, we have a major issue this morning…" at bounding box center [537, 314] width 191 height 572
copy p "I also recently added estimated delivery date to display in the shipping methods"
click at [516, 616] on input "Ask a question" at bounding box center [528, 609] width 173 height 19
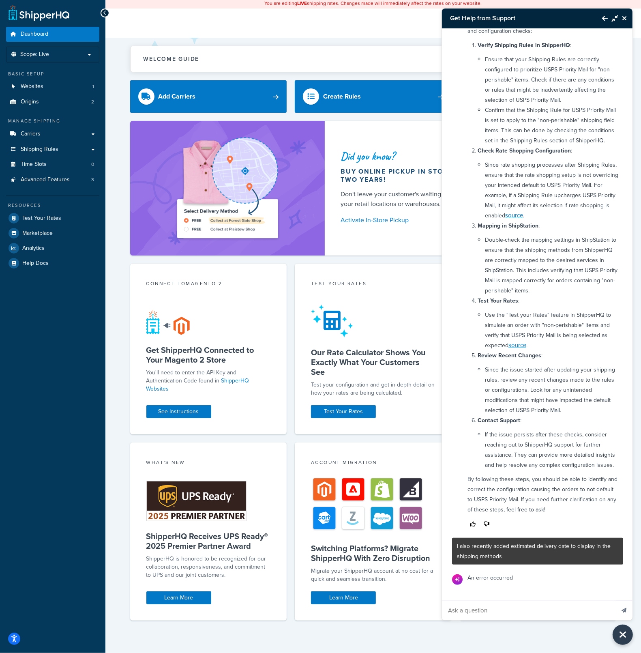
paste input "I also recently added estimated delivery date to display in the shipping methods"
type input "I also recently added estimated delivery date to display in the shipping methods"
click at [626, 609] on icon "Send message" at bounding box center [624, 610] width 5 height 5
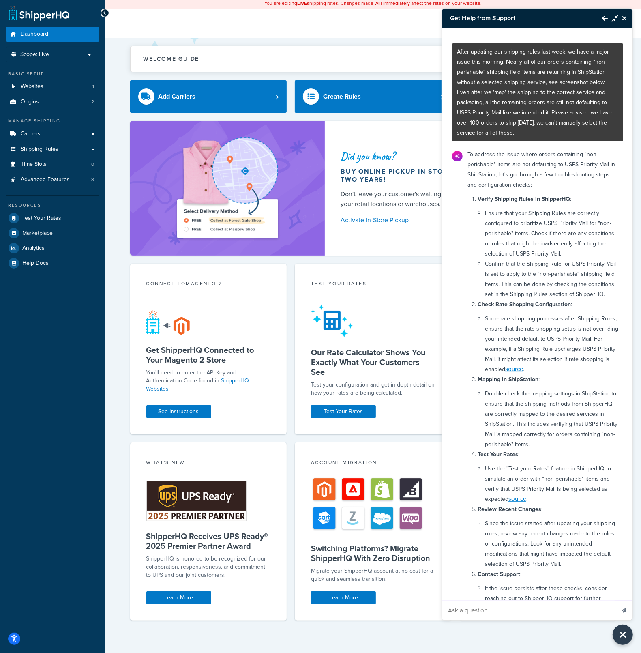
scroll to position [242, 0]
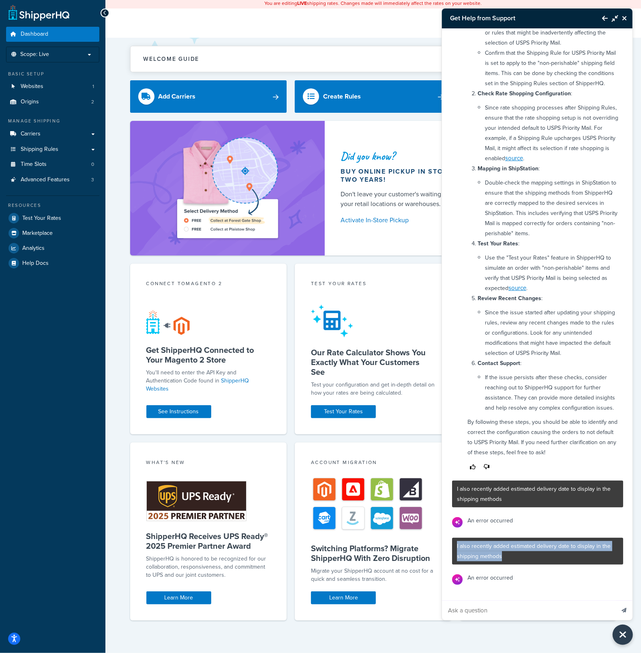
drag, startPoint x: 505, startPoint y: 555, endPoint x: 454, endPoint y: 542, distance: 52.3
click at [454, 543] on div "I also recently added estimated delivery date to display in the shipping methods" at bounding box center [537, 551] width 171 height 27
copy p "I also recently added estimated delivery date to display in the shipping methods"
click at [603, 15] on icon "Back to Resource Center" at bounding box center [605, 18] width 6 height 6
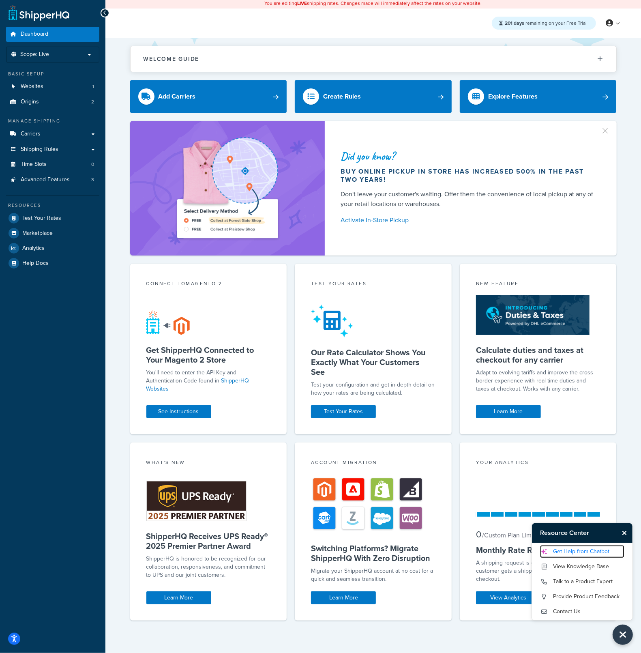
click at [573, 553] on link "Get Help from Chatbot" at bounding box center [582, 551] width 84 height 13
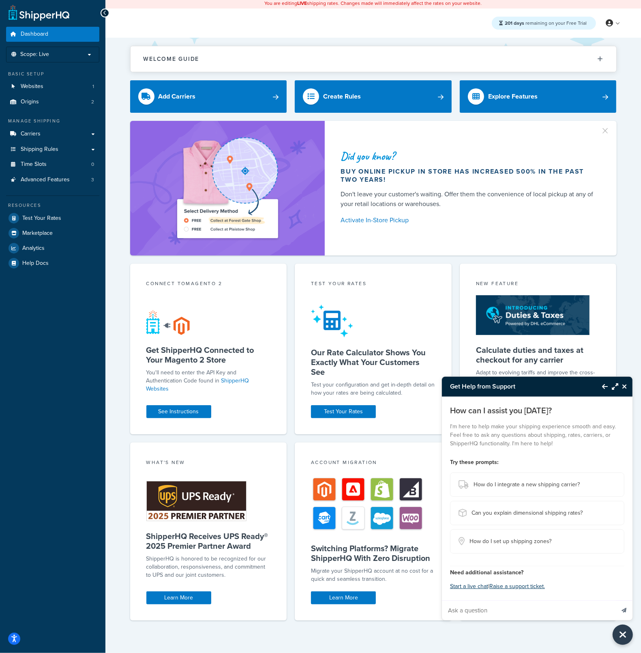
click at [555, 610] on input "Ask a question" at bounding box center [528, 609] width 173 height 19
paste input "I also recently added estimated delivery date to display in the shipping methods"
click at [448, 610] on input "I also recently added estimated delivery date to display in the shipping methods" at bounding box center [528, 609] width 173 height 19
paste input "After updating our shipping rules last week, we have a major issue this morning…"
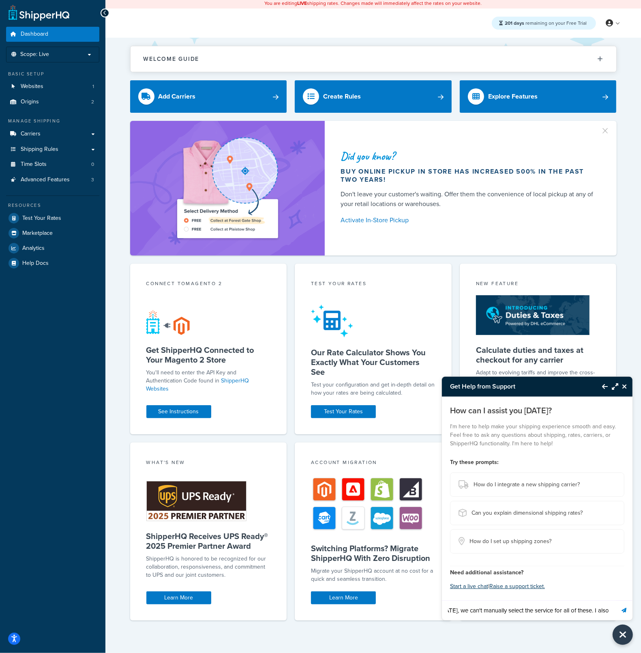
scroll to position [0, 1184]
type input "After updating our shipping rules last week, we have a major issue this morning…"
click at [615, 600] on button "Send message" at bounding box center [623, 610] width 17 height 20
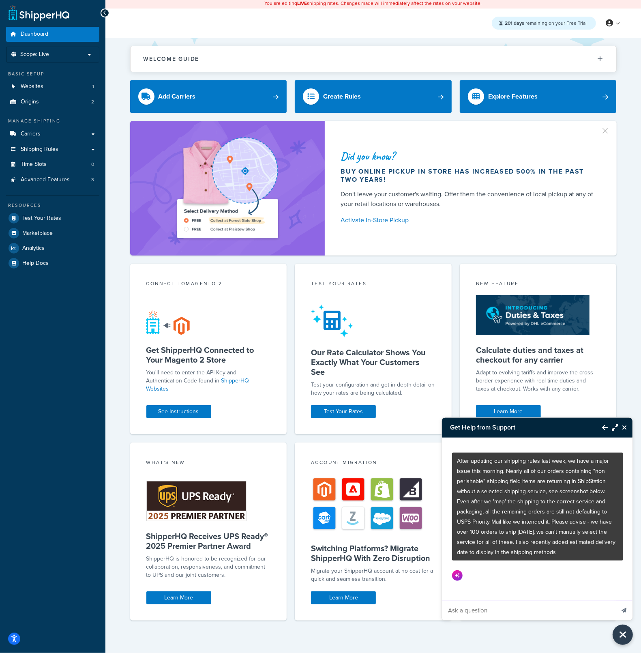
click at [614, 430] on icon "Maximize Resource Center" at bounding box center [615, 427] width 6 height 6
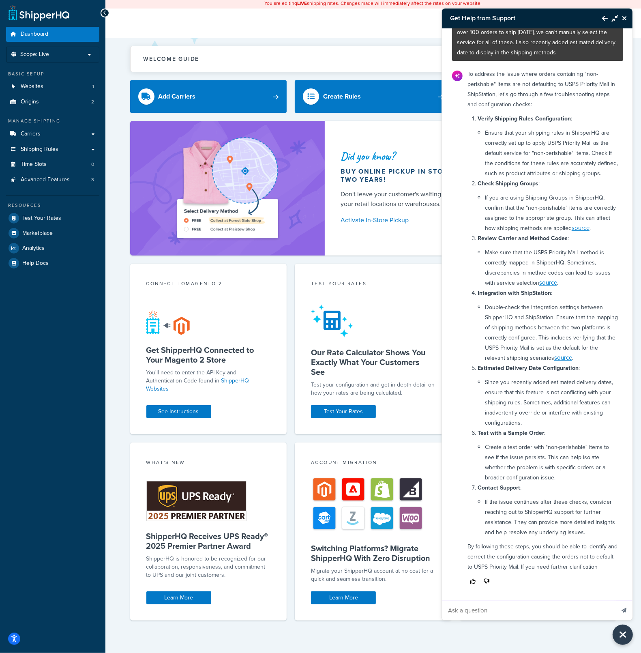
scroll to position [122, 0]
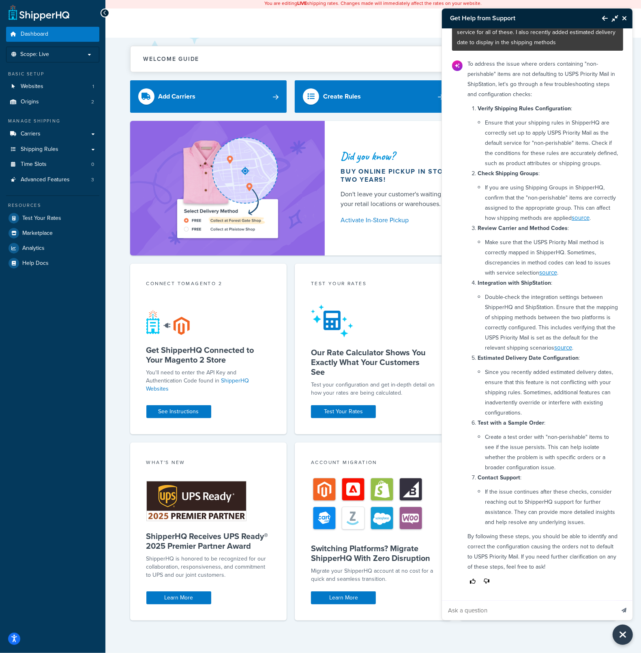
click at [603, 19] on icon "Back to Resource Center" at bounding box center [605, 18] width 6 height 6
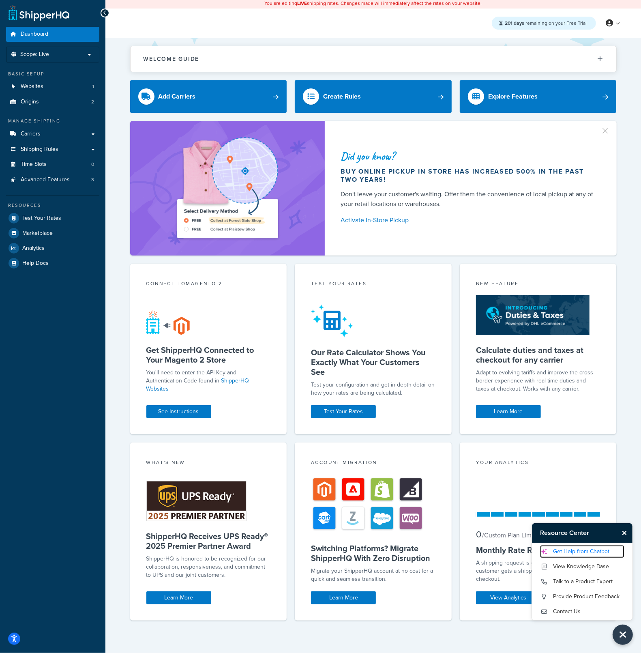
click at [567, 546] on link "Get Help from Chatbot" at bounding box center [582, 551] width 84 height 13
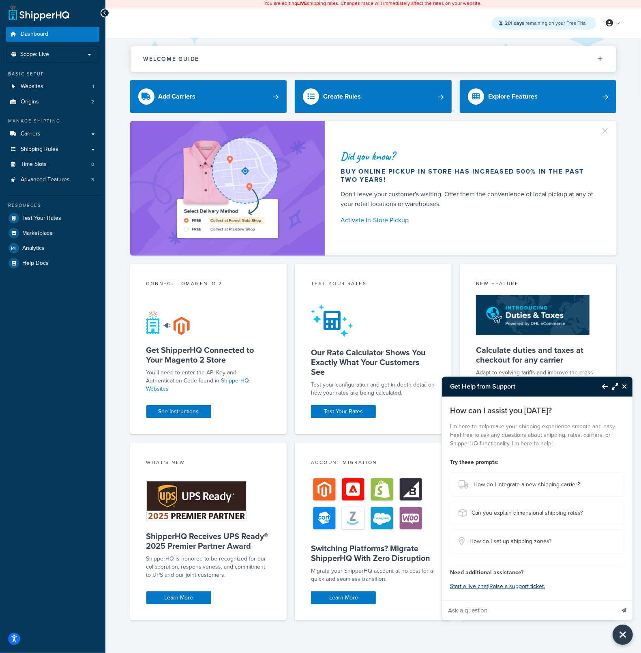
click at [484, 610] on input "Ask a question" at bounding box center [528, 609] width 173 height 19
paste input "We recently moved to BigCommerce B2B Edition and now is impossible to login int…"
type input "We recently moved to BigCommerce B2B Edition and now is impossible to login int…"
click at [623, 613] on button "Send message" at bounding box center [623, 610] width 17 height 20
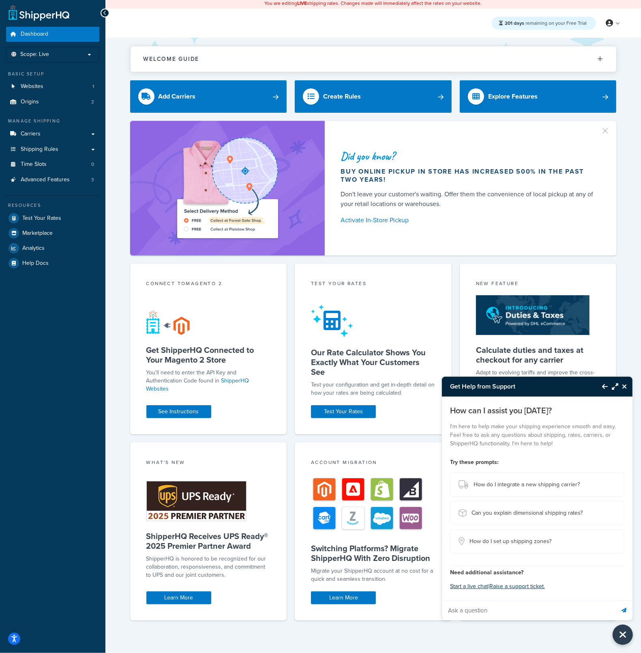
scroll to position [0, 0]
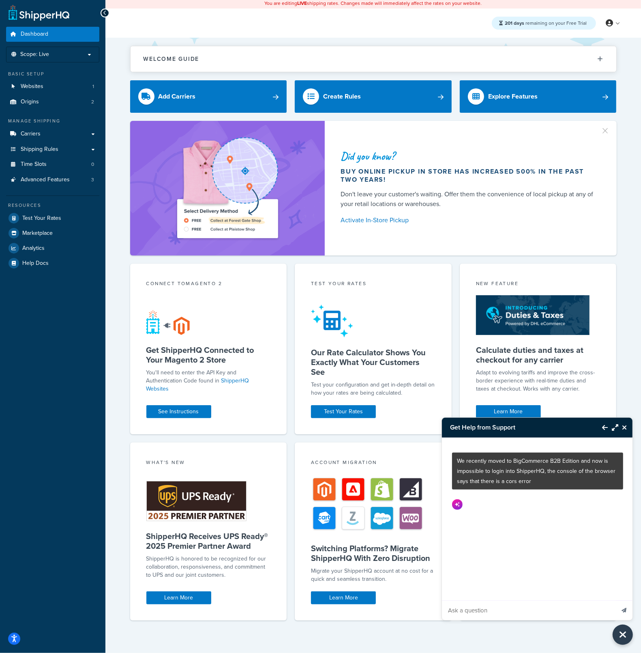
click at [616, 423] on button "Maximize Resource Center" at bounding box center [613, 427] width 11 height 19
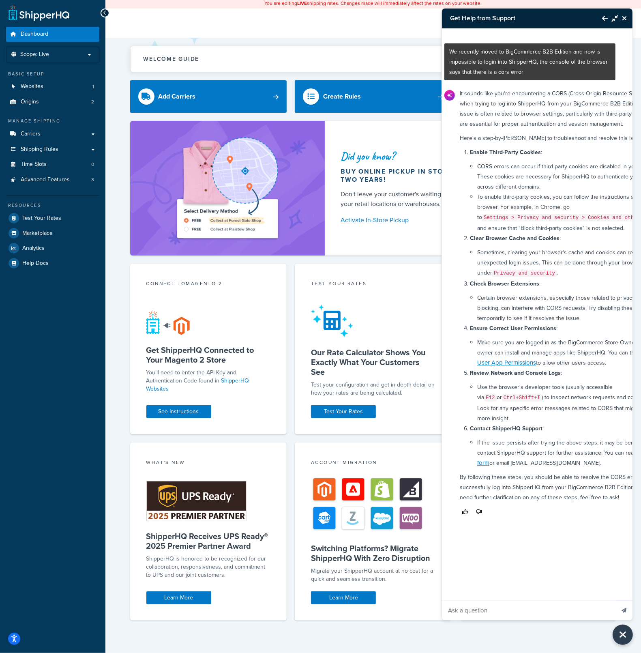
scroll to position [0, 6]
click at [515, 363] on link "Multi-User App Permissions" at bounding box center [572, 357] width 189 height 19
